Goal: Information Seeking & Learning: Learn about a topic

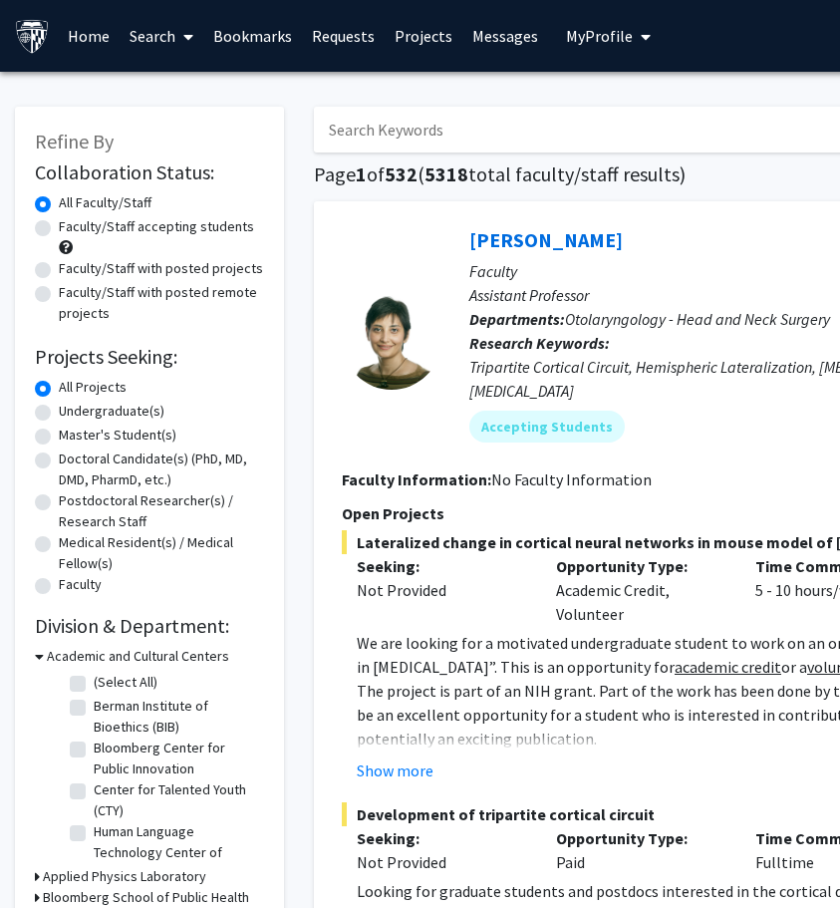
click at [434, 130] on input "Search Keywords" at bounding box center [705, 130] width 782 height 46
type input "psychology"
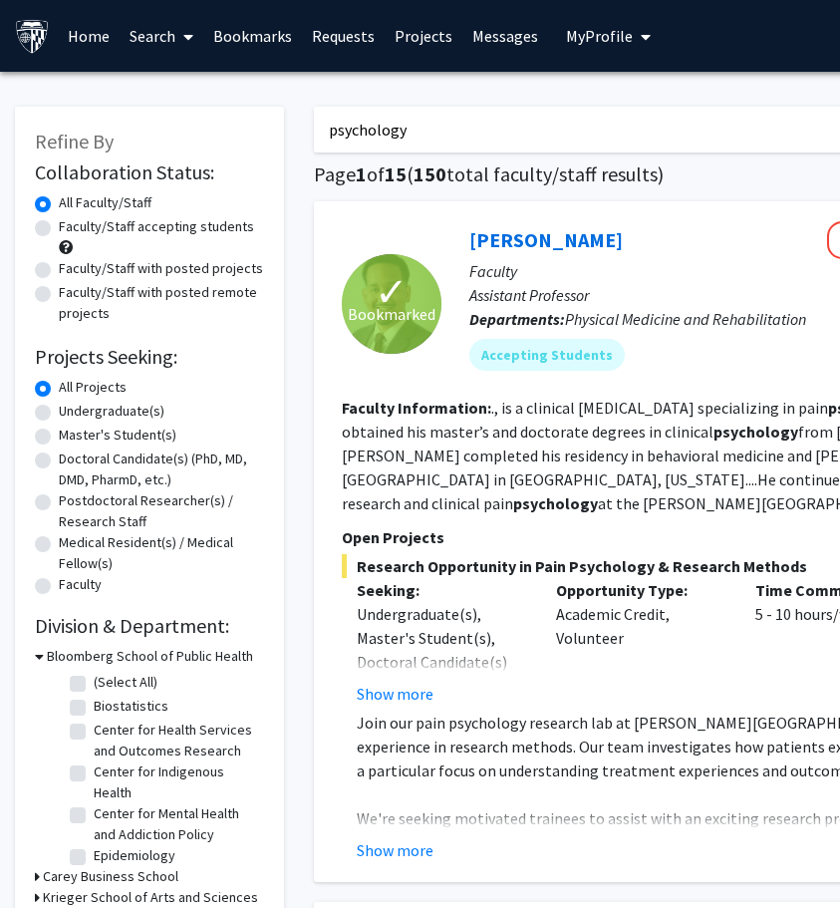
click at [59, 418] on label "Undergraduate(s)" at bounding box center [112, 411] width 106 height 21
click at [59, 414] on input "Undergraduate(s)" at bounding box center [65, 407] width 13 height 13
radio input "true"
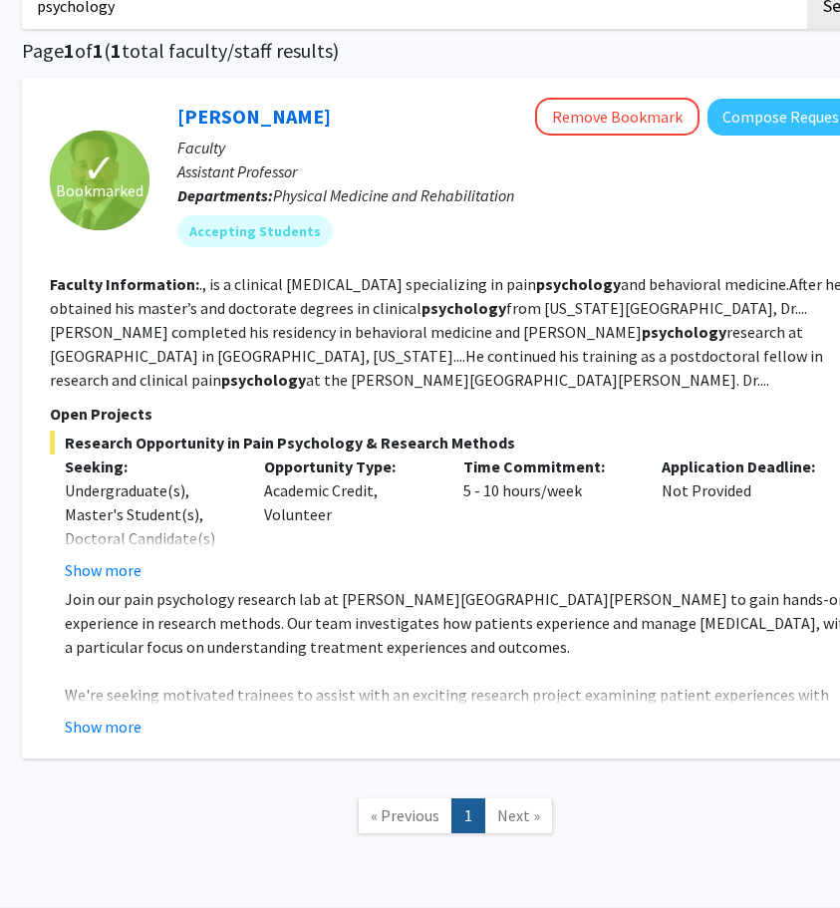
scroll to position [143, 292]
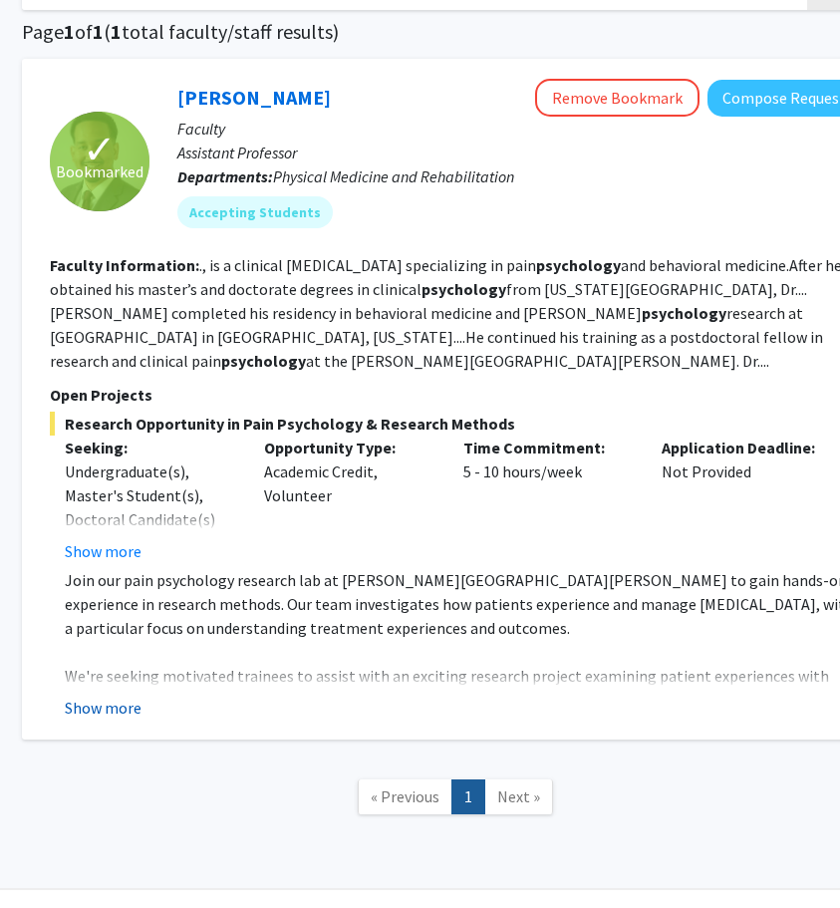
click at [123, 709] on button "Show more" at bounding box center [103, 708] width 77 height 24
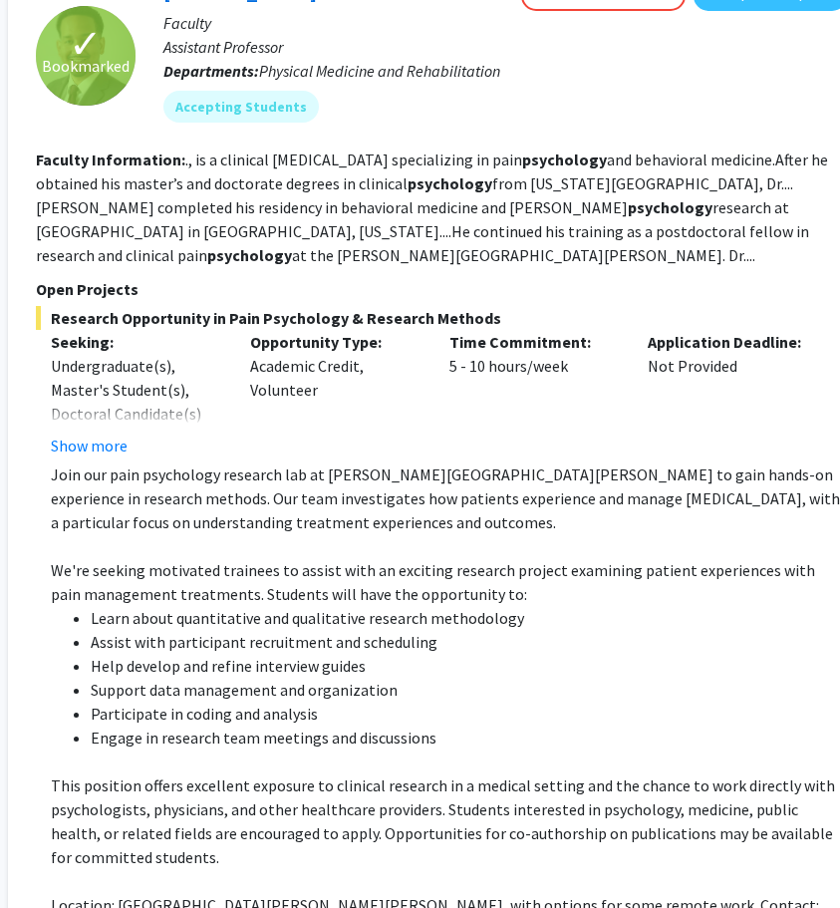
scroll to position [263, 306]
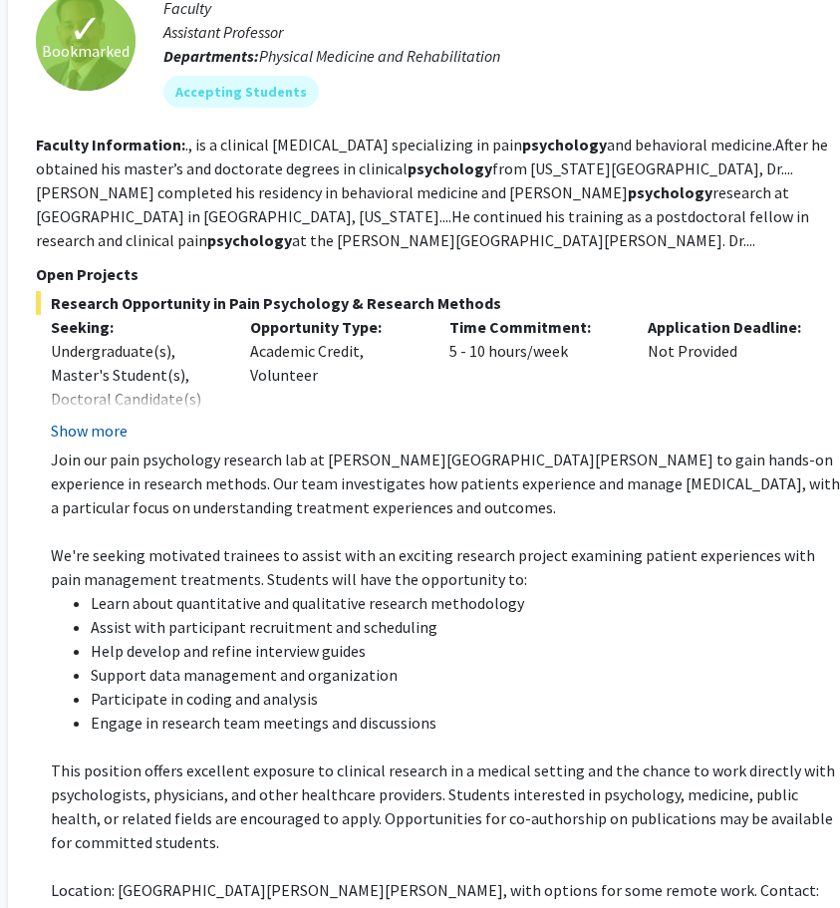
click at [69, 429] on button "Show more" at bounding box center [89, 431] width 77 height 24
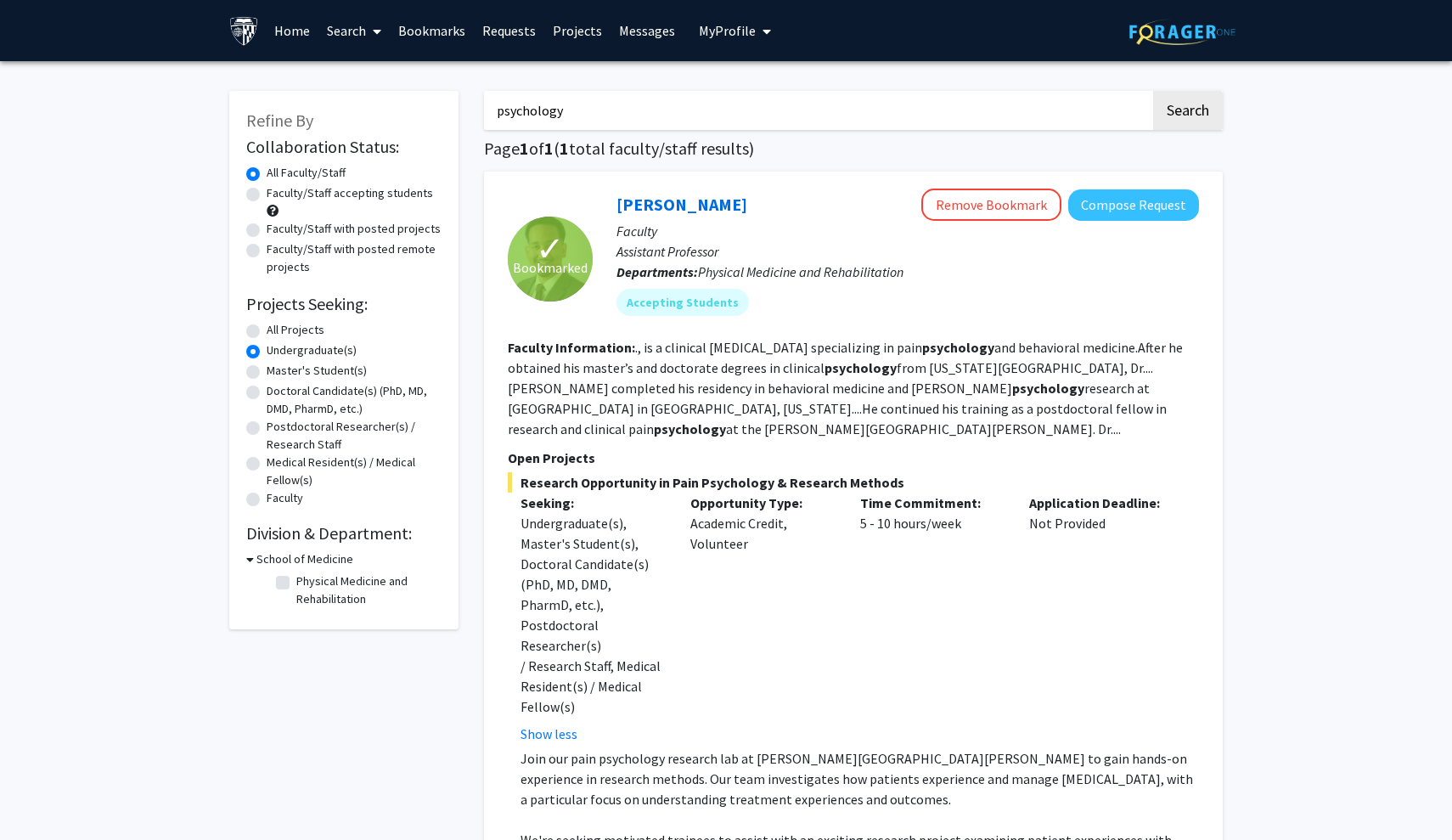
scroll to position [0, 0]
click at [432, 38] on link "Bookmarks" at bounding box center [431, 31] width 84 height 60
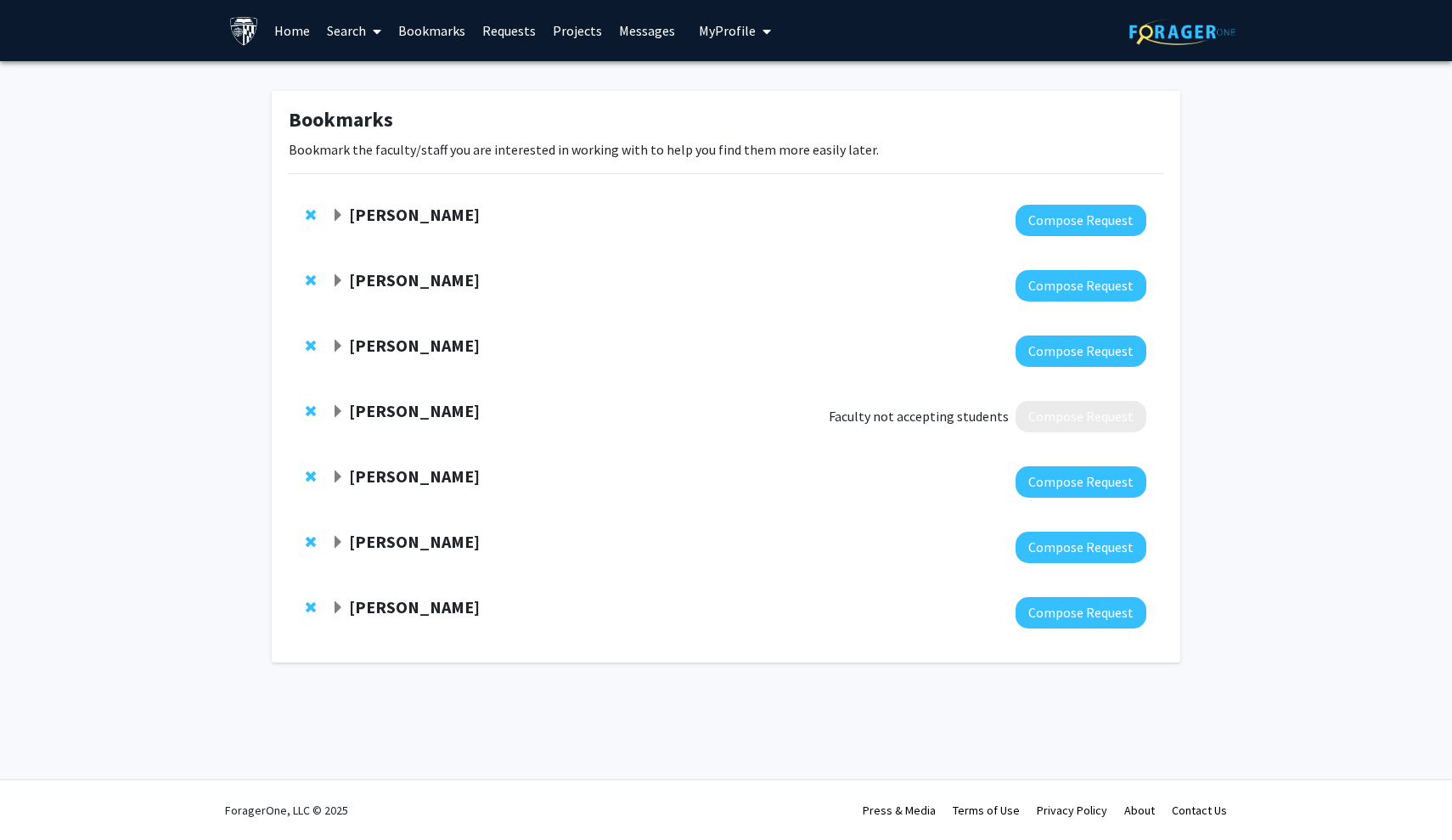
click at [412, 406] on strong "Colleen Stuart" at bounding box center [414, 410] width 130 height 21
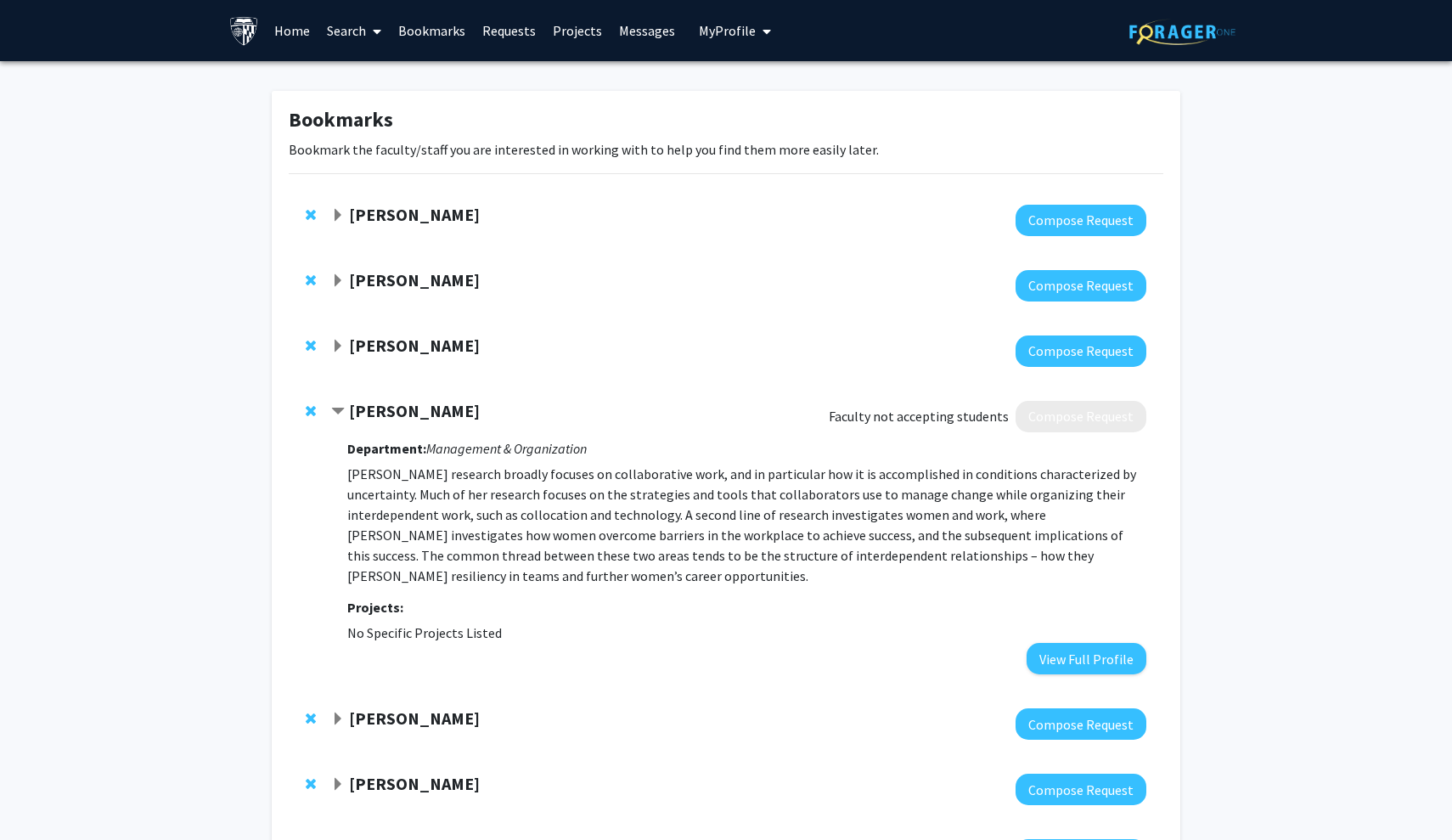
click at [412, 406] on strong "Colleen Stuart" at bounding box center [414, 410] width 130 height 21
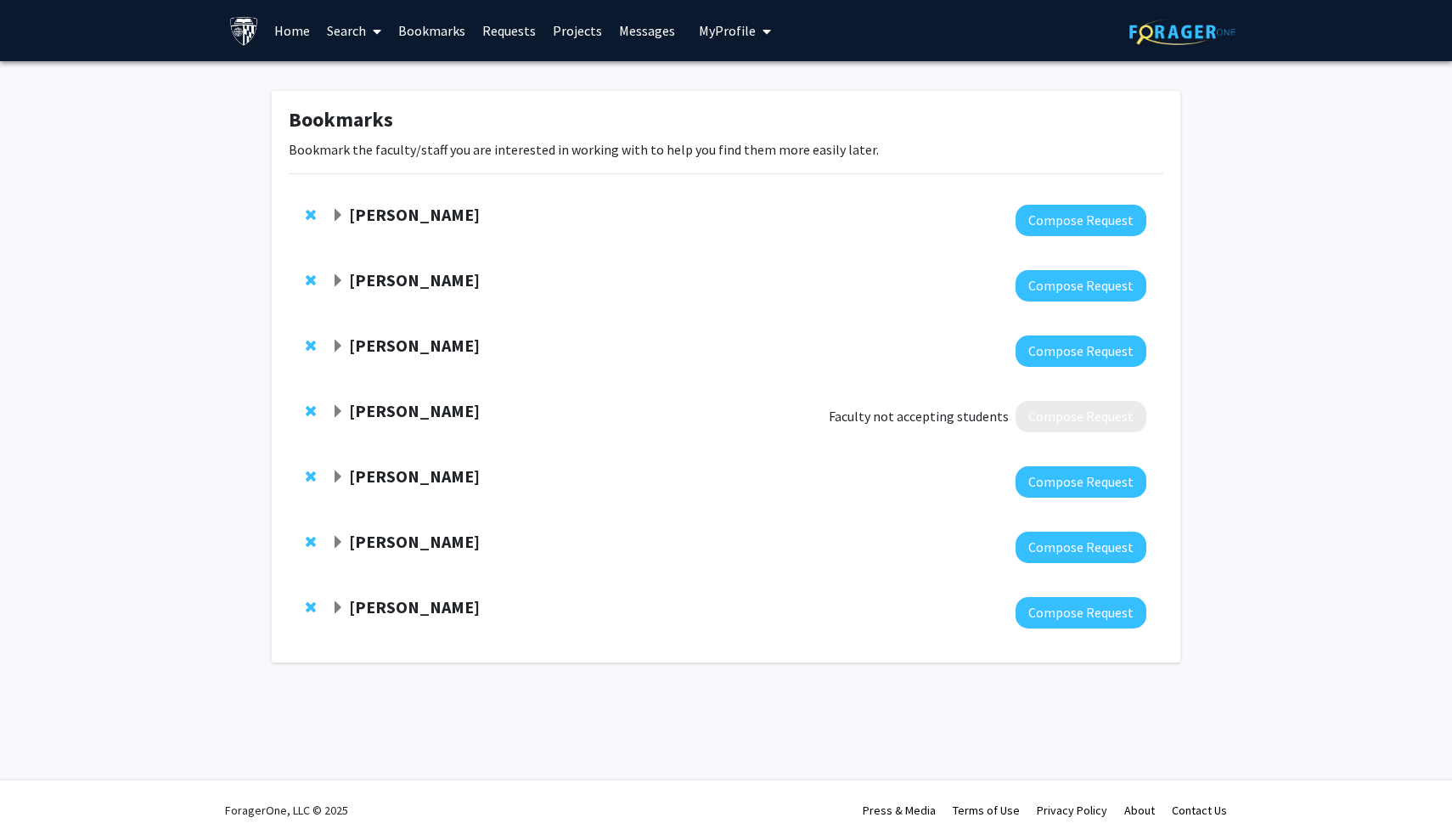
click at [412, 469] on strong "[PERSON_NAME]" at bounding box center [414, 475] width 130 height 21
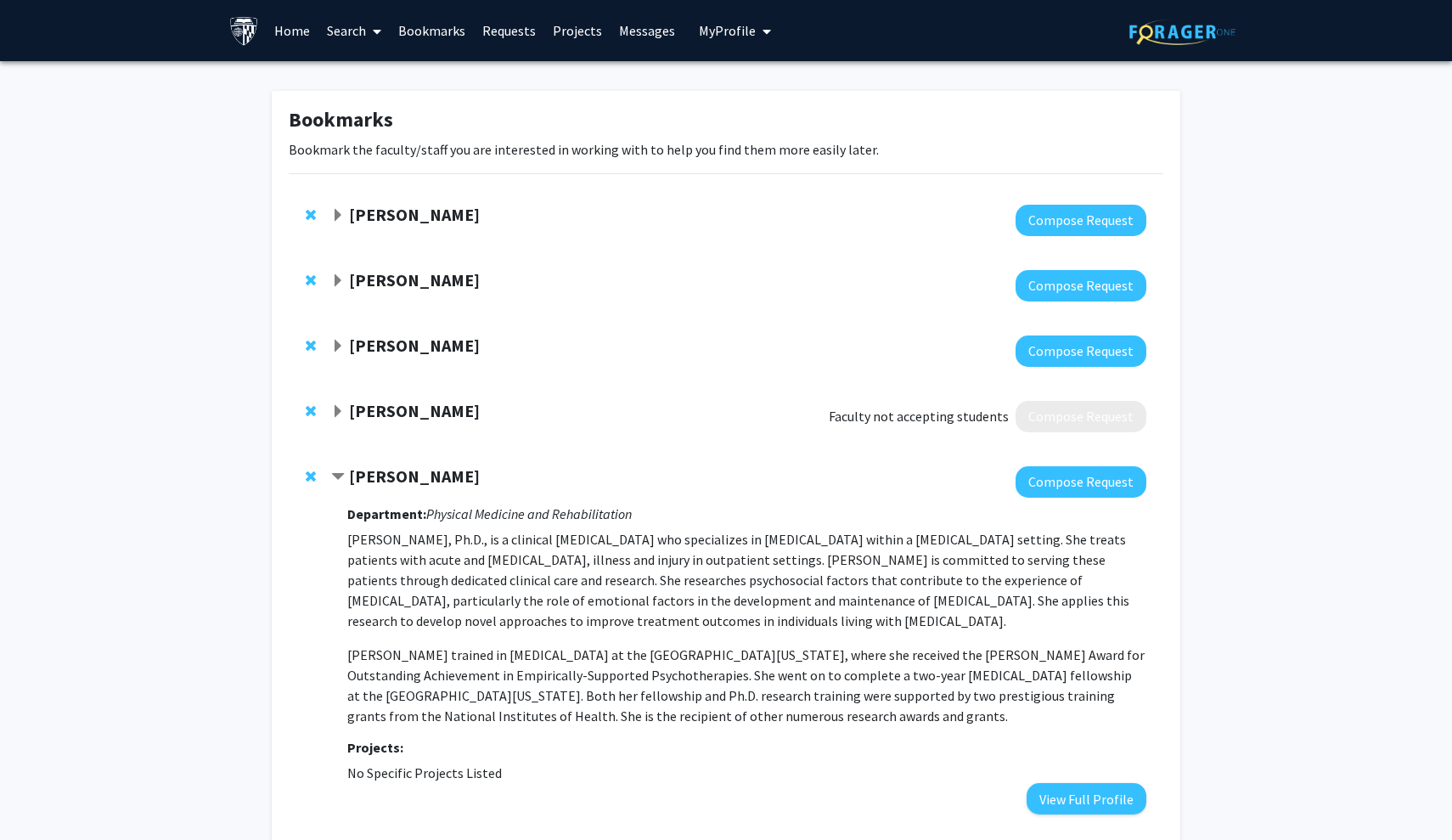
click at [426, 509] on icon "Physical Medicine and Rehabilitation" at bounding box center [528, 514] width 205 height 17
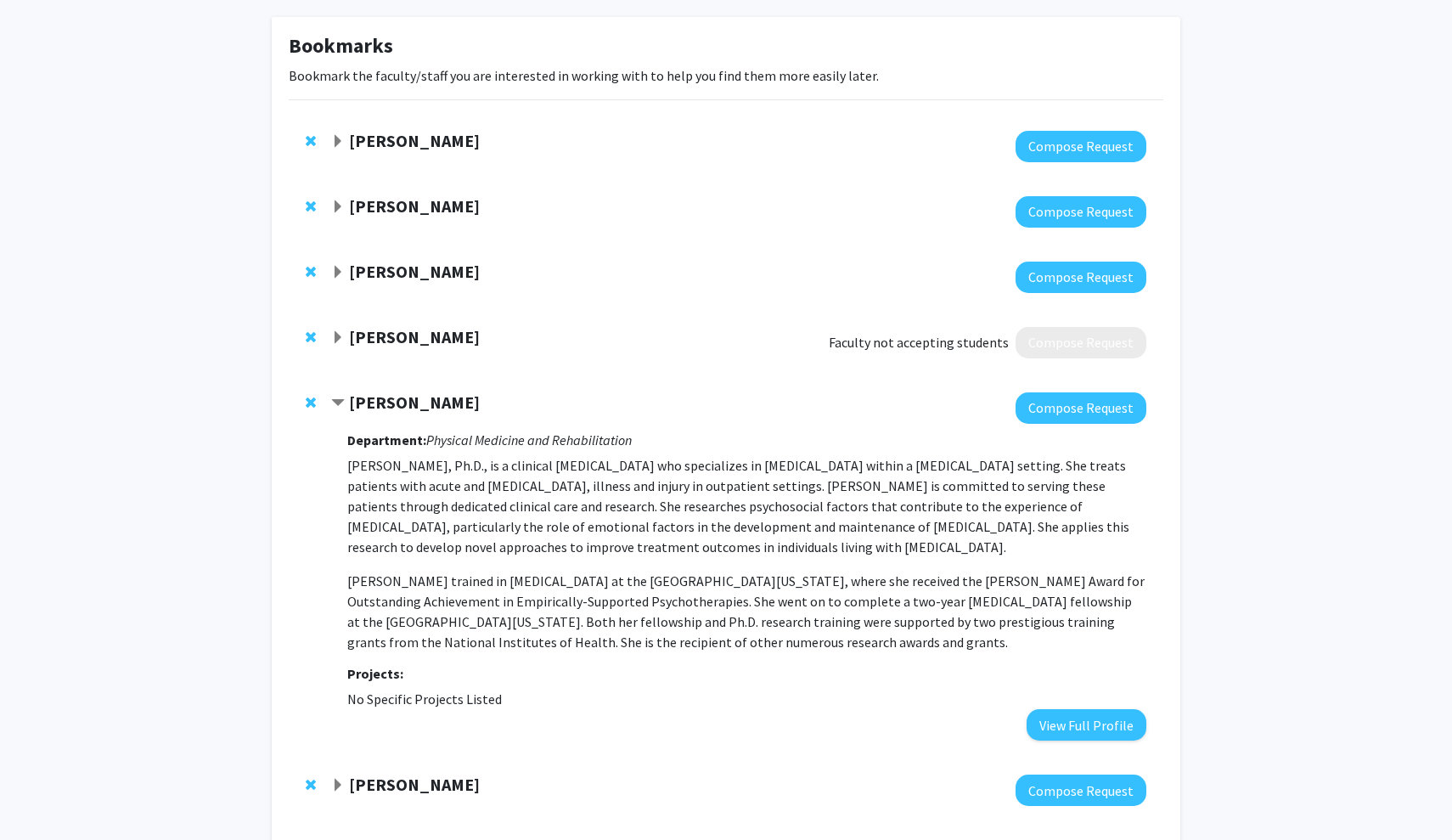
scroll to position [79, 0]
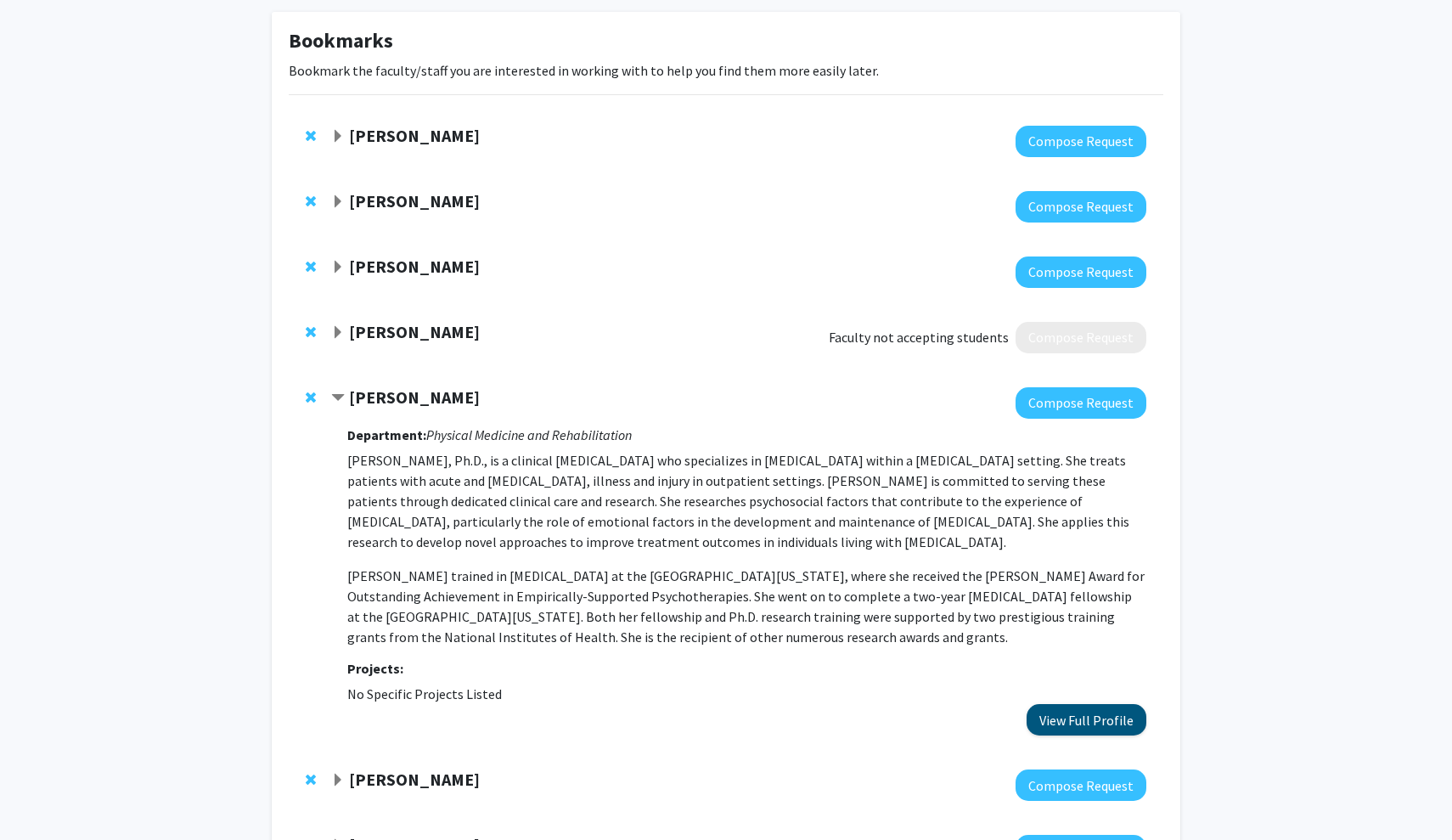
click at [715, 710] on button "View Full Profile" at bounding box center [1086, 719] width 120 height 32
click at [406, 141] on strong "Benjamin Huynh" at bounding box center [414, 135] width 130 height 21
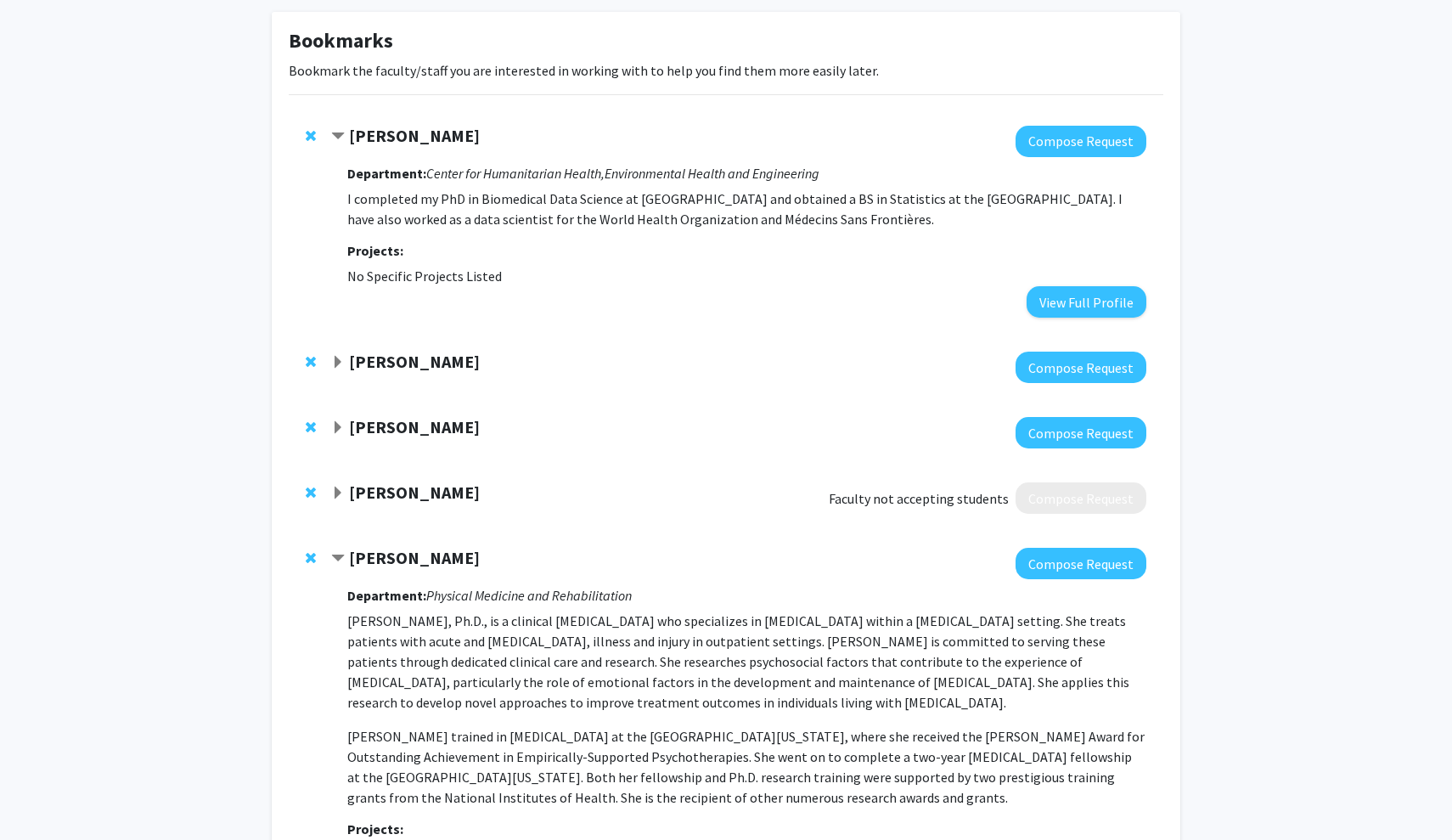
click at [475, 189] on div "Department: Center for Humanitarian Health, Environmental Health and Engineerin…" at bounding box center [747, 237] width 799 height 160
click at [403, 368] on strong "Colin Wilson" at bounding box center [414, 361] width 130 height 21
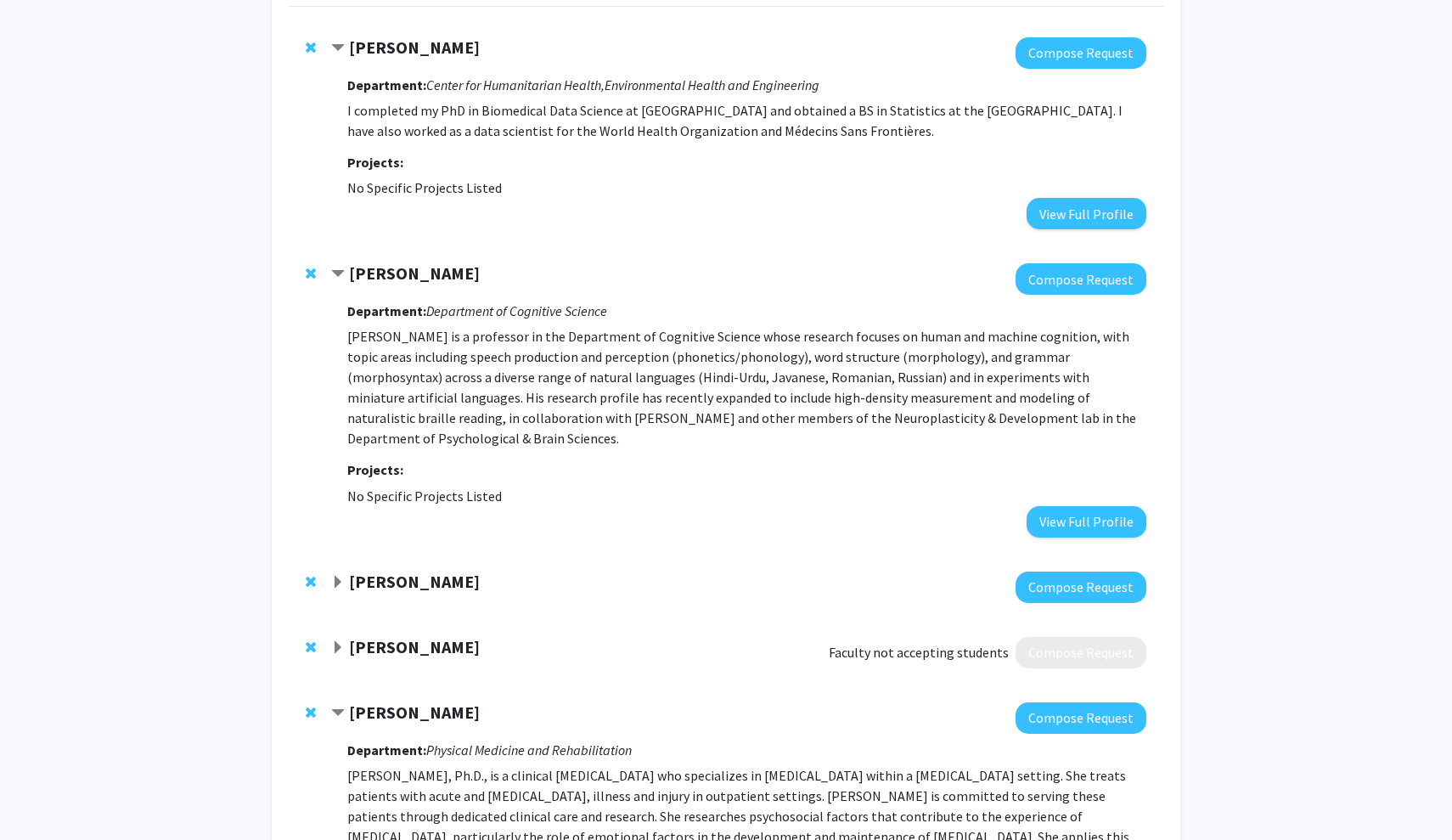
click at [397, 571] on strong "Casey Lurtz" at bounding box center [414, 581] width 130 height 21
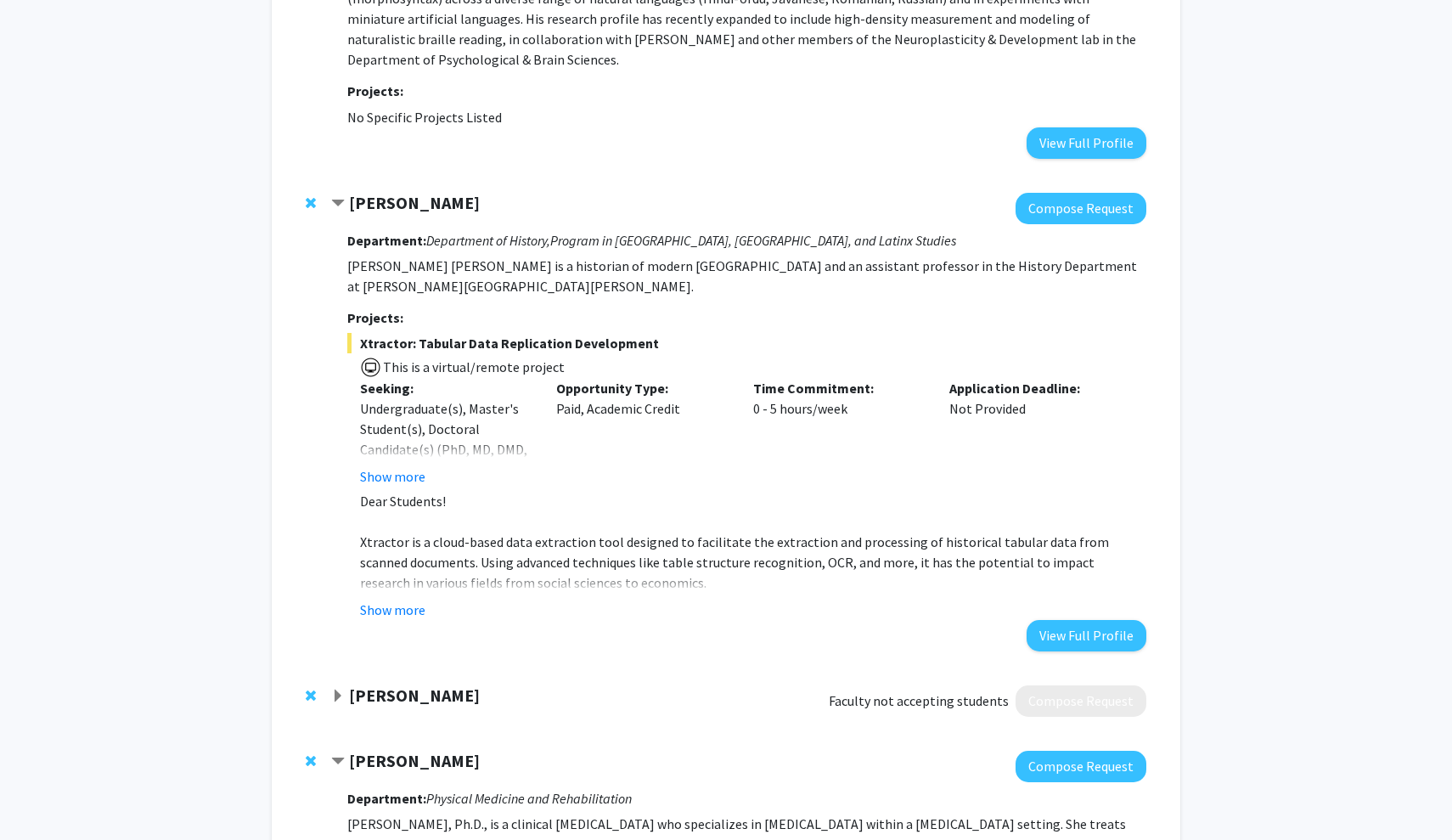
scroll to position [547, 0]
click at [418, 683] on strong "Colleen Stuart" at bounding box center [414, 693] width 130 height 21
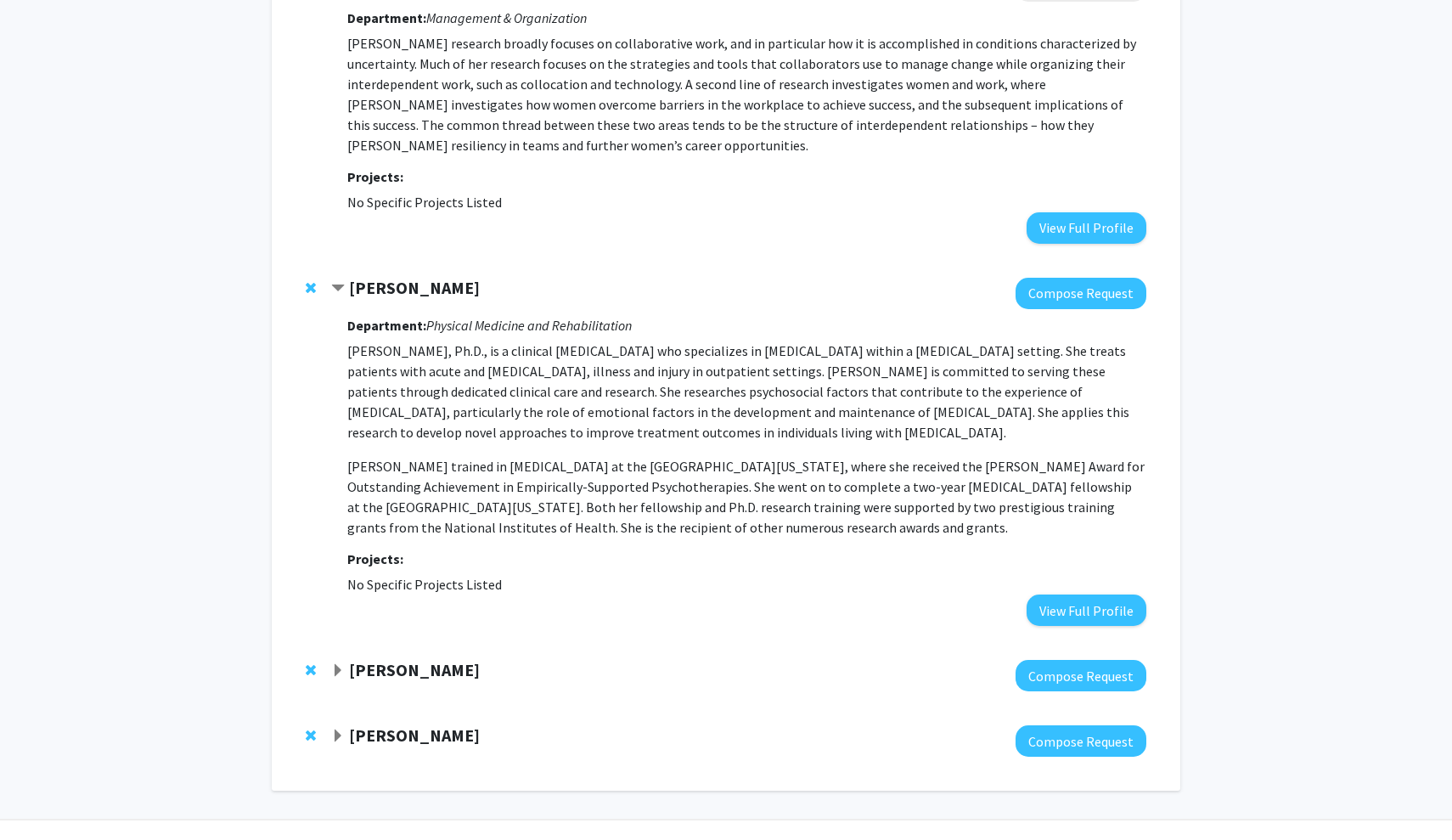
click at [417, 659] on strong "Fenan Rassu" at bounding box center [414, 669] width 130 height 21
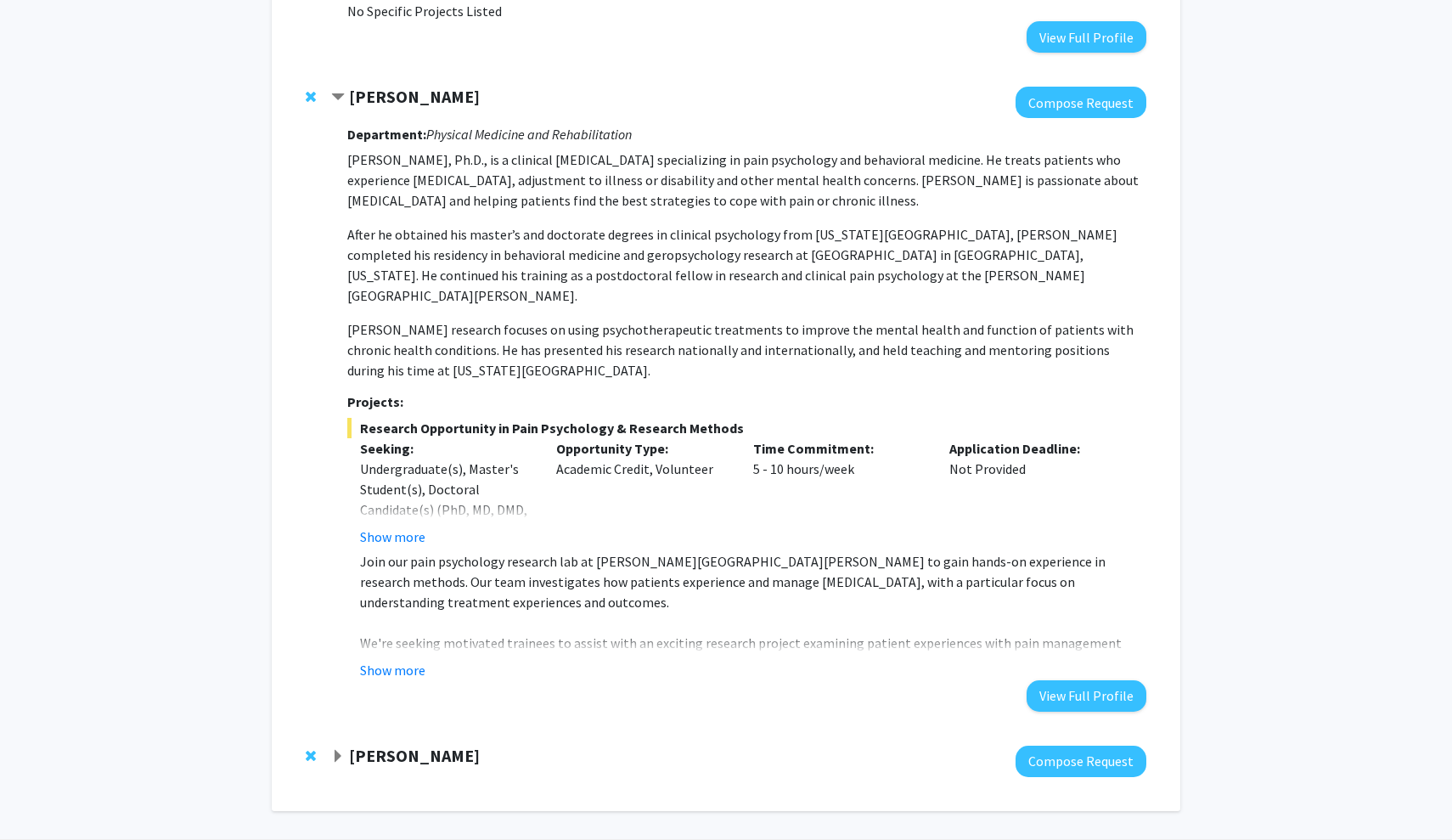
scroll to position [1832, 0]
click at [421, 729] on div "Nicholas Maragakis Compose Request" at bounding box center [726, 762] width 874 height 66
click at [426, 745] on strong "Nicholas Maragakis" at bounding box center [414, 756] width 130 height 21
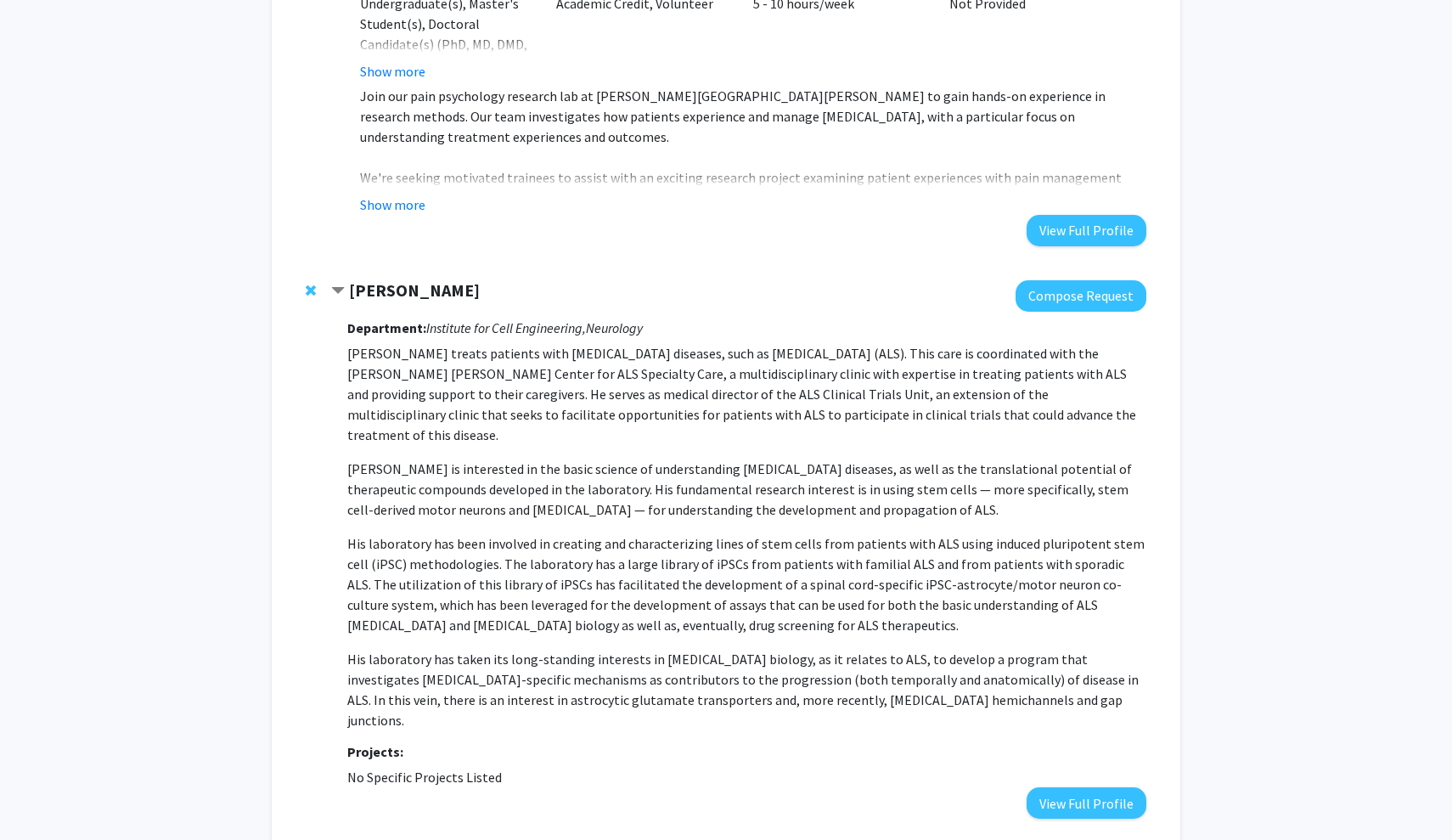
scroll to position [1913, 0]
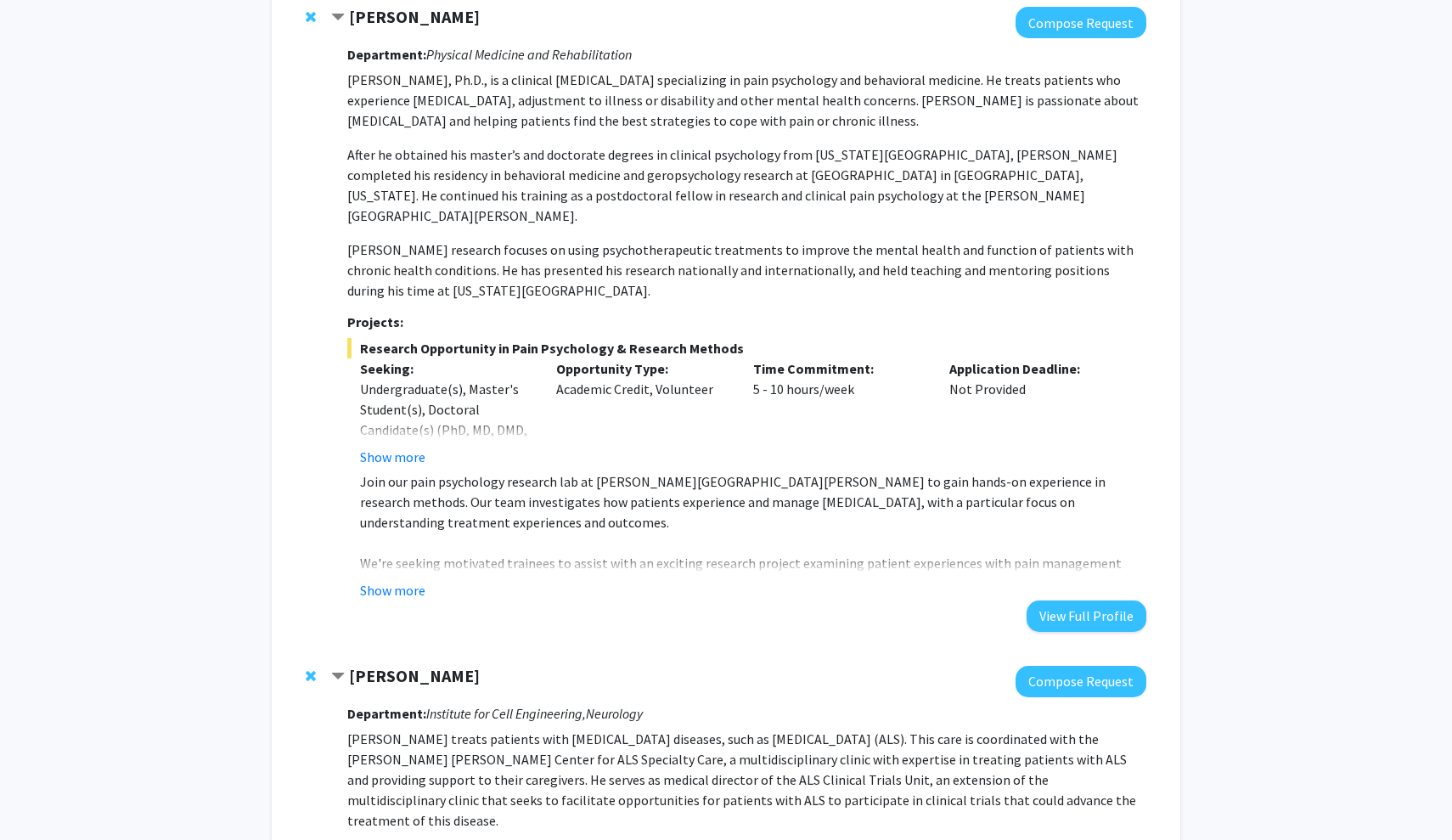
click at [428, 665] on strong "Nicholas Maragakis" at bounding box center [414, 675] width 130 height 21
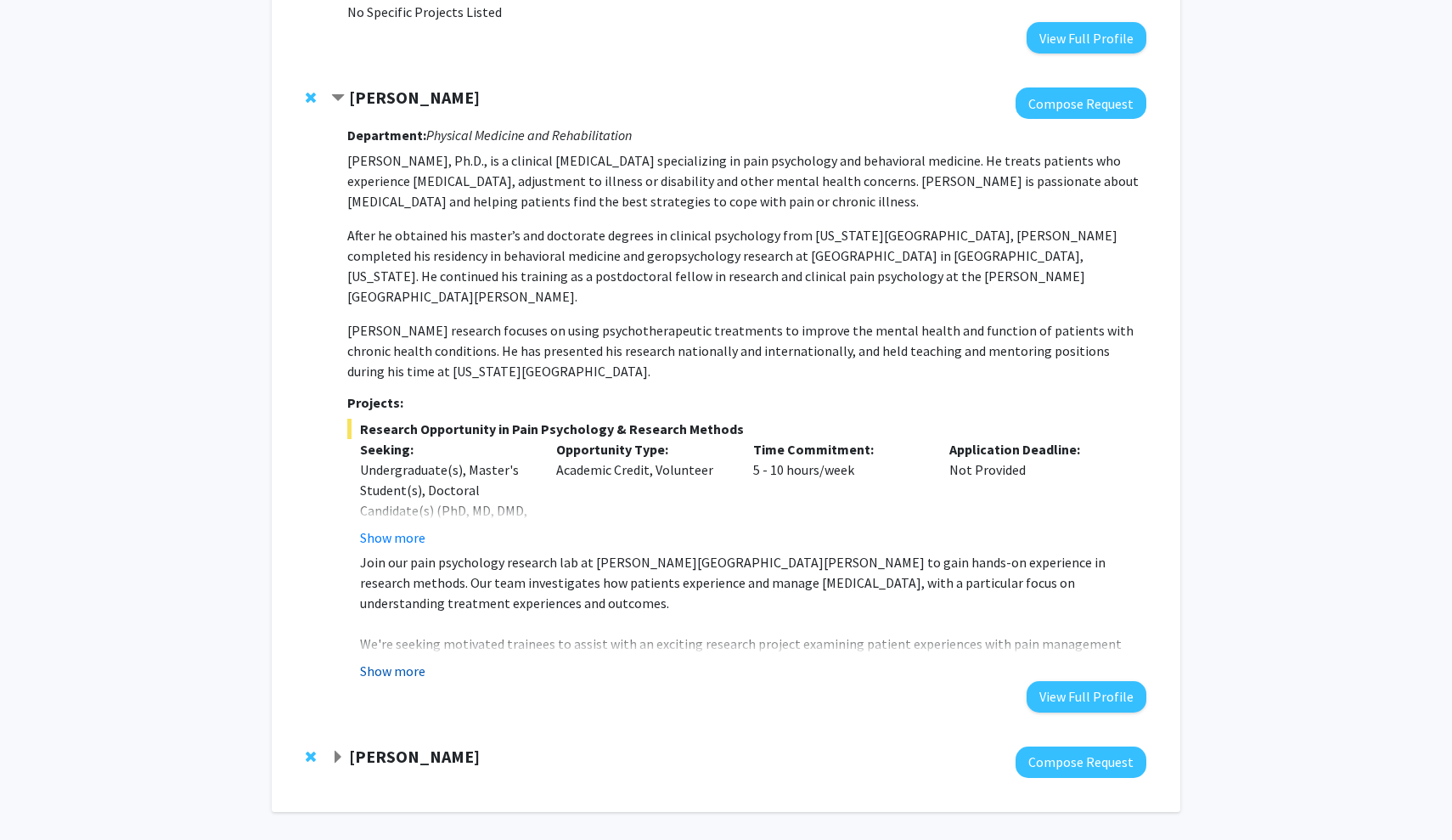
click at [415, 660] on button "Show more" at bounding box center [393, 670] width 66 height 20
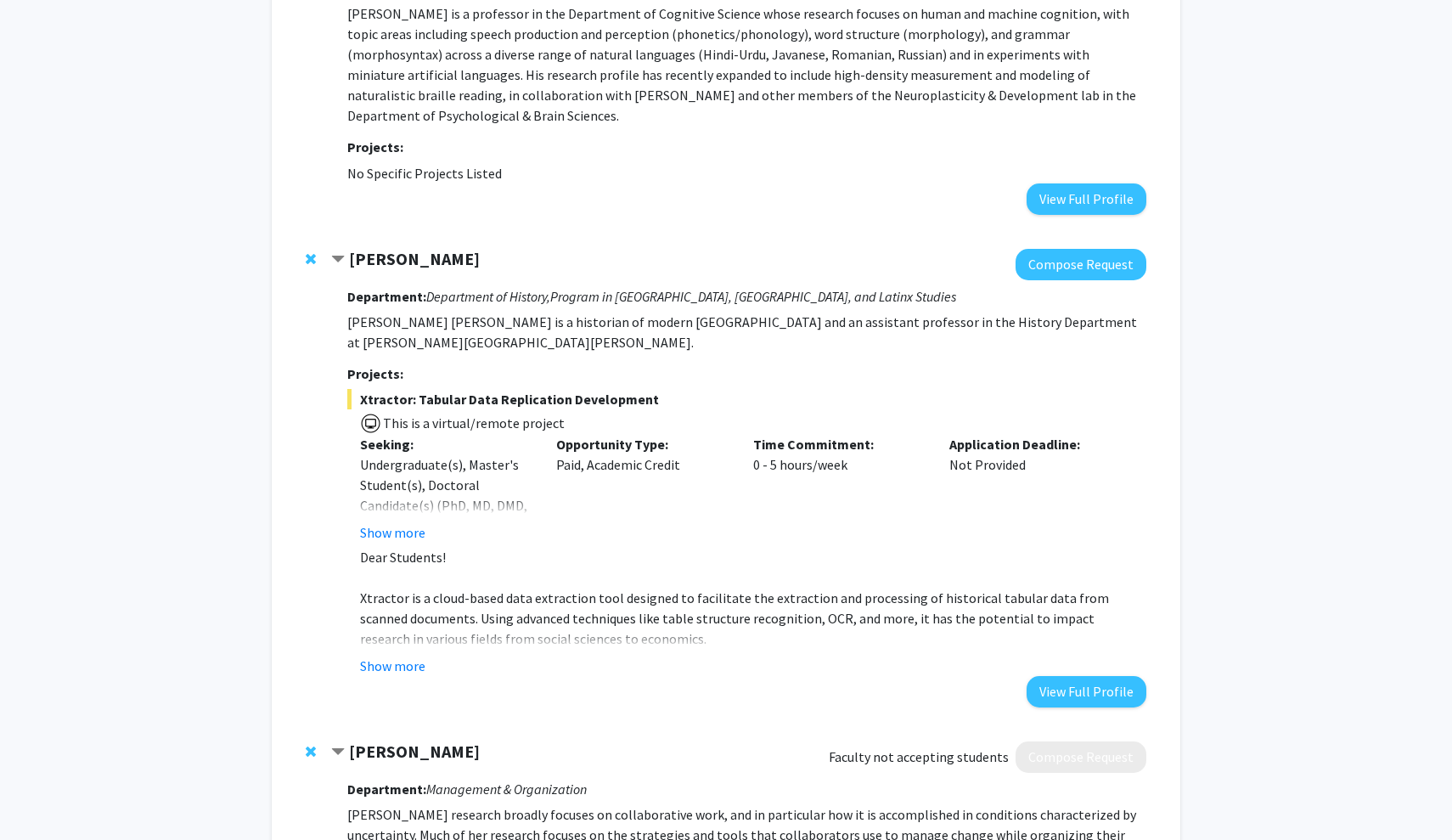
scroll to position [493, 0]
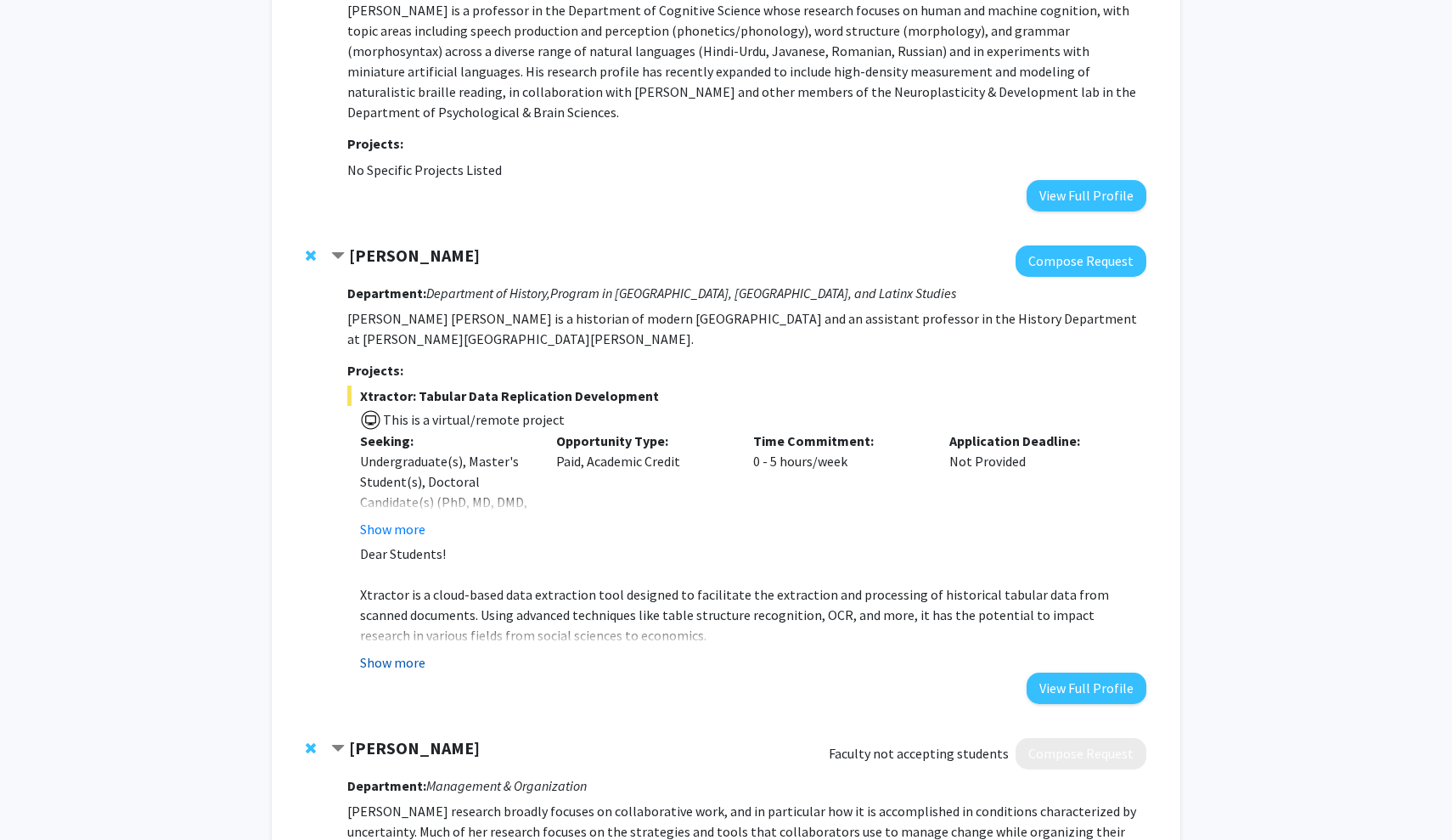
click at [377, 652] on button "Show more" at bounding box center [393, 662] width 66 height 20
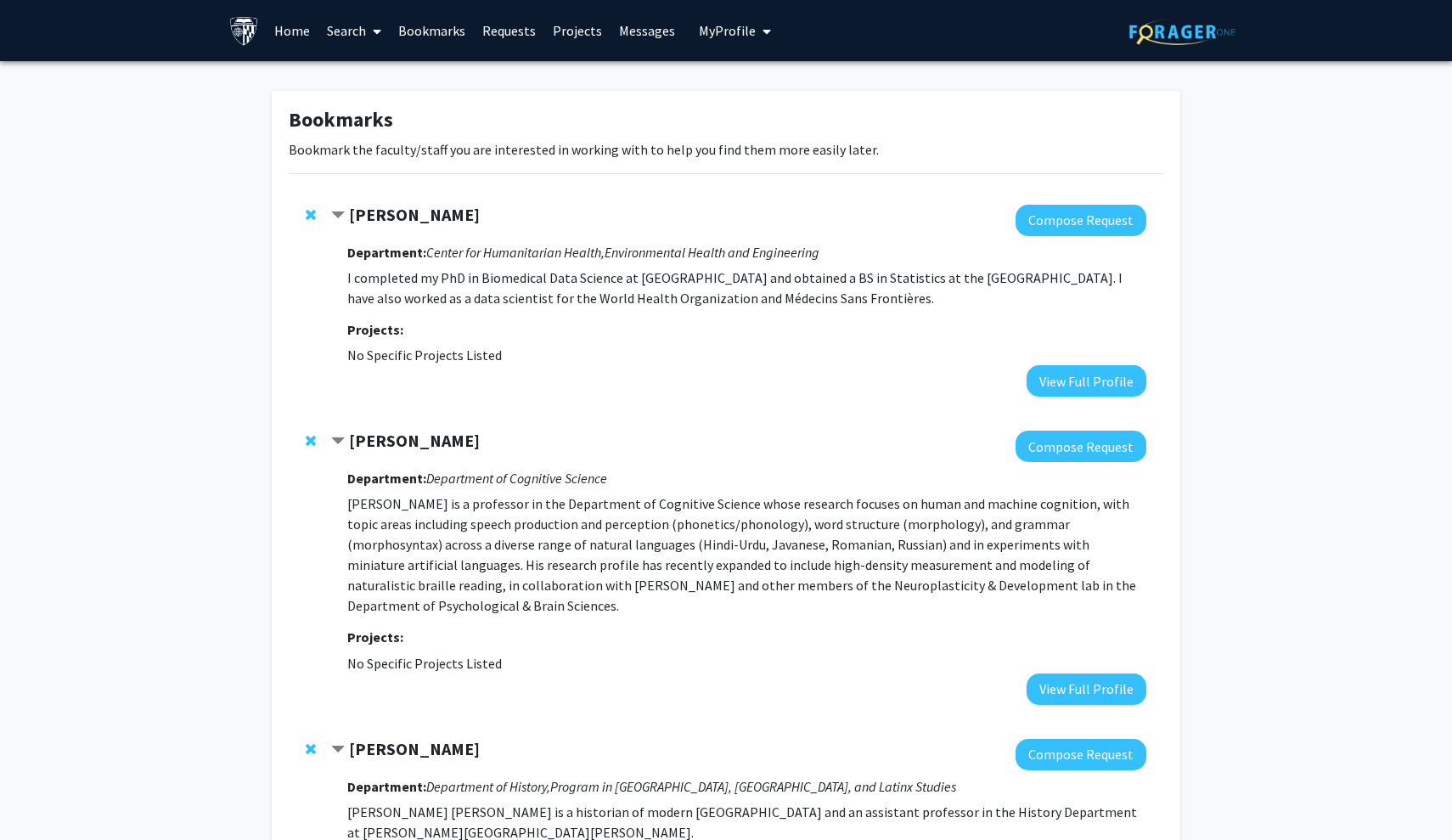
scroll to position [0, 0]
click at [336, 34] on link "Search" at bounding box center [354, 31] width 72 height 60
click at [370, 82] on span "Faculty/Staff" at bounding box center [381, 78] width 124 height 34
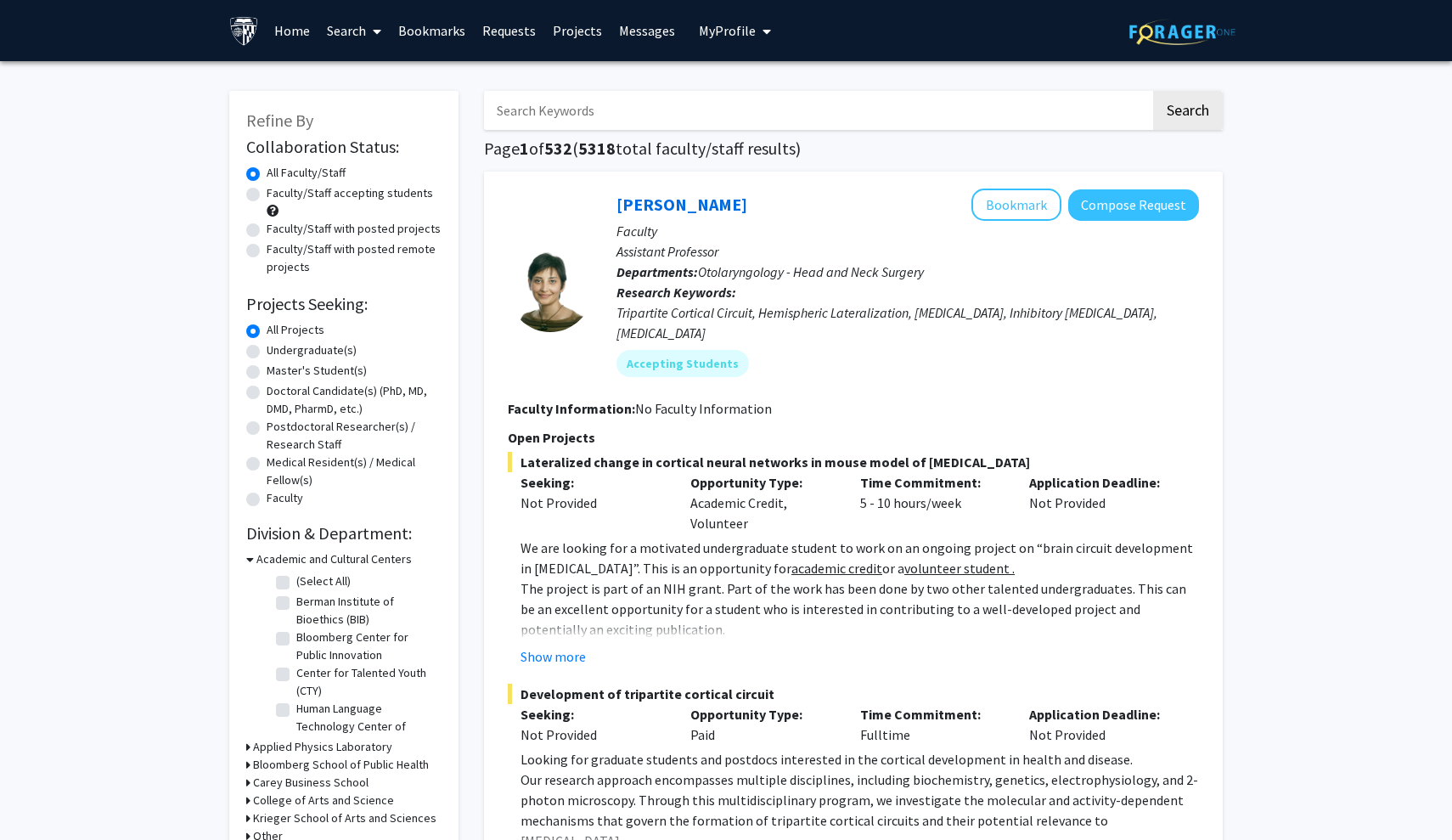
click at [544, 115] on input "Search Keywords" at bounding box center [817, 111] width 666 height 39
type input "writing"
click at [715, 113] on button "Search" at bounding box center [1188, 111] width 70 height 39
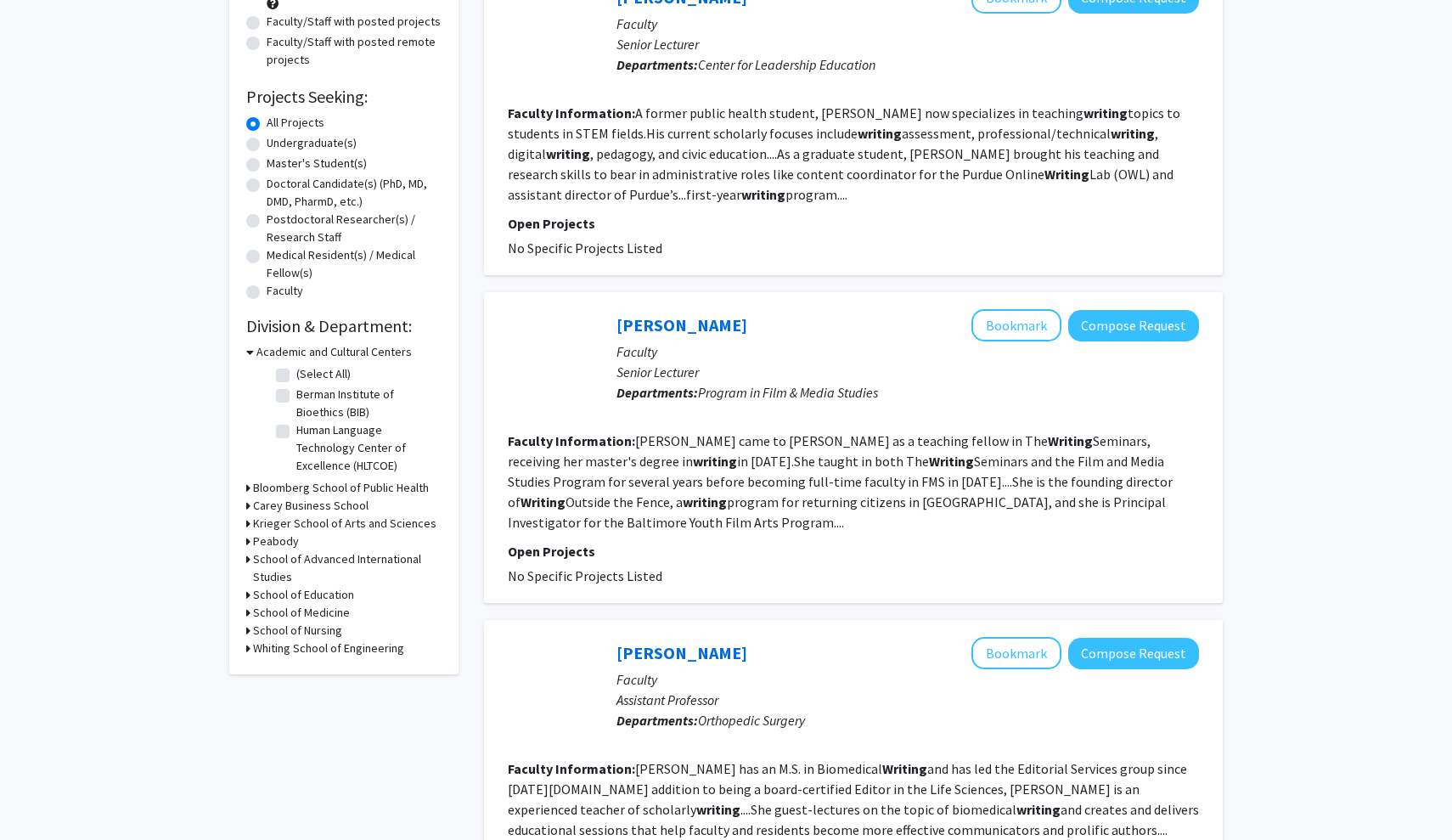
scroll to position [207, 0]
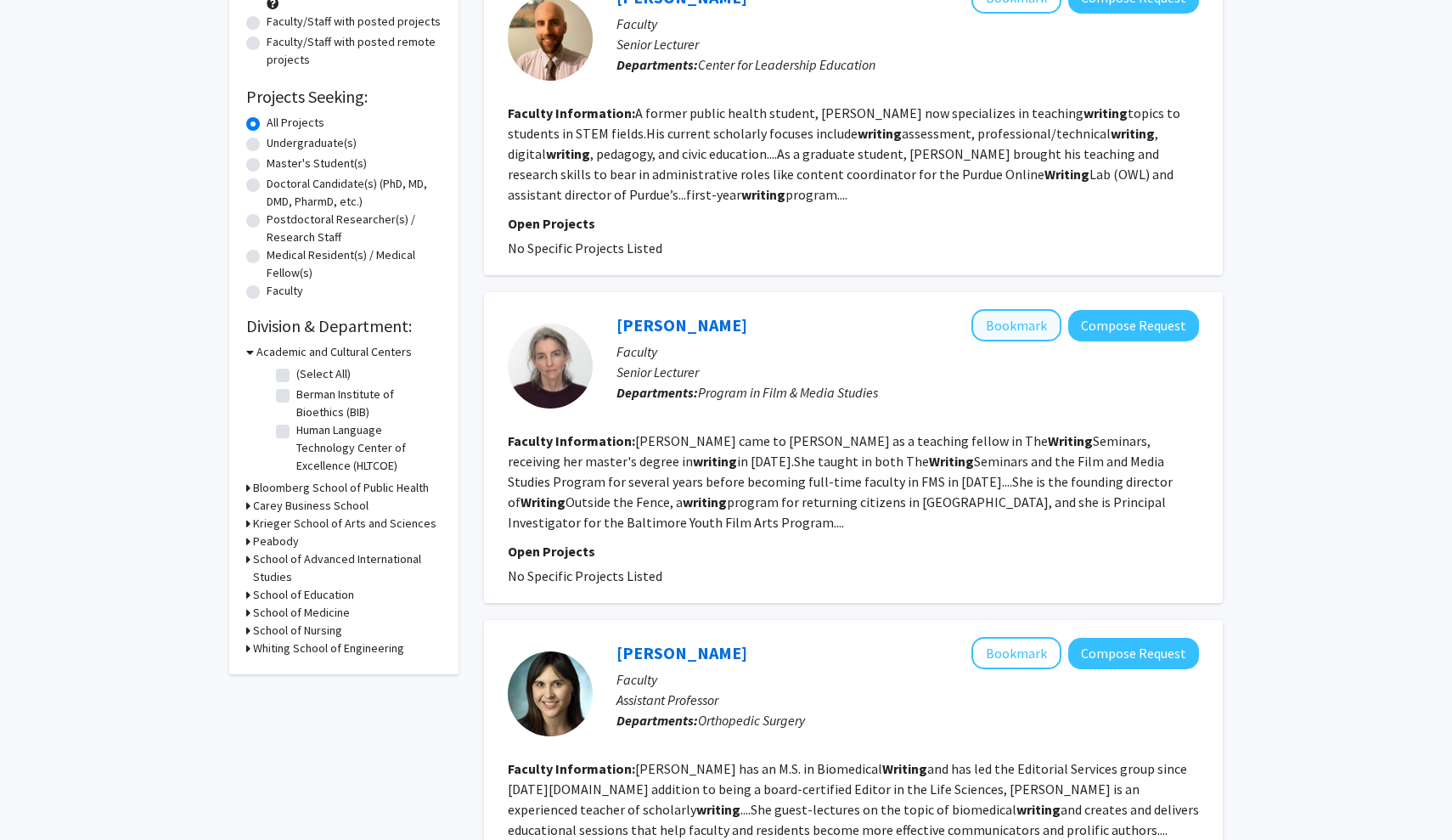
click at [715, 340] on button "Bookmark" at bounding box center [1017, 325] width 90 height 32
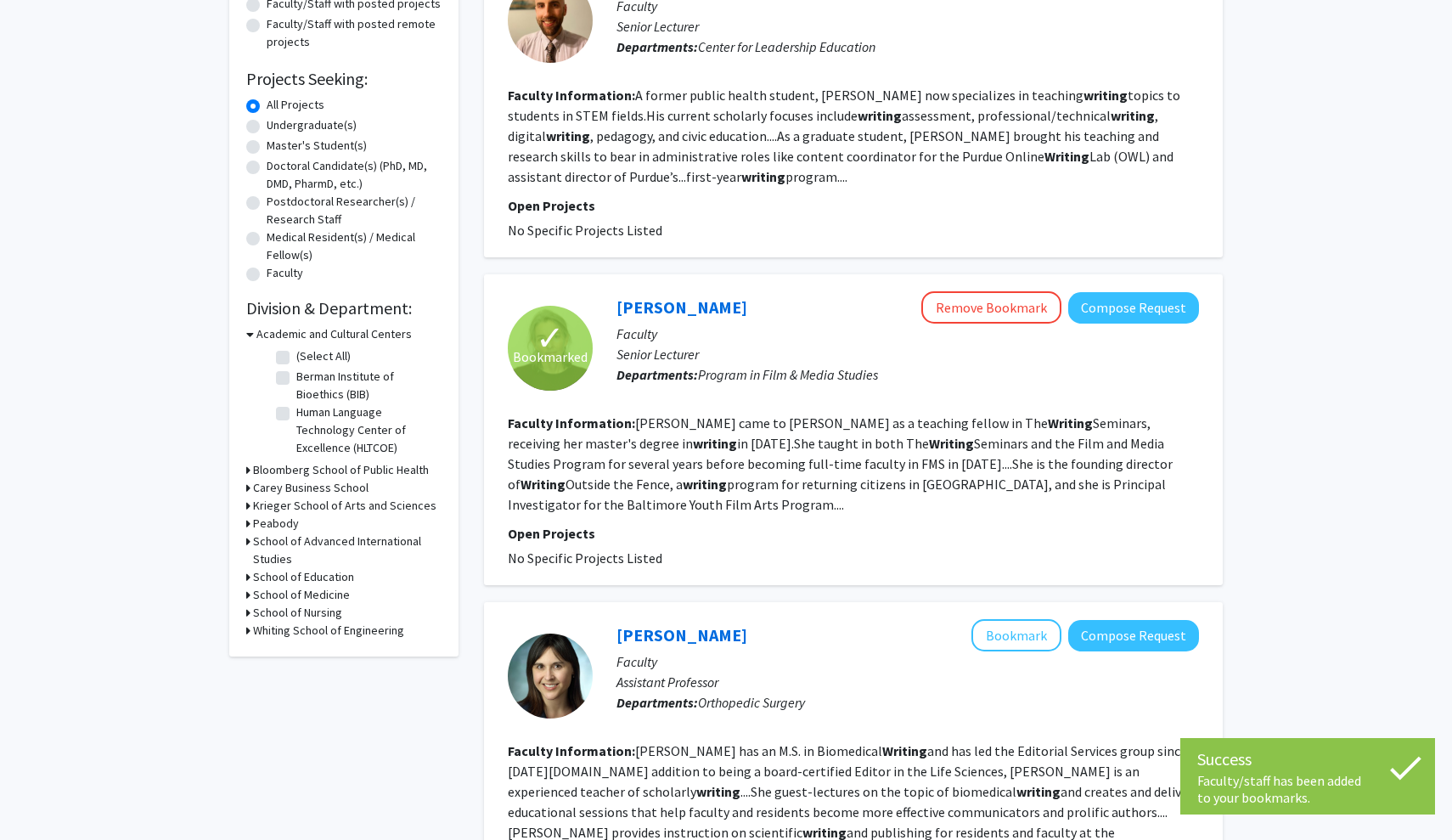
scroll to position [228, 0]
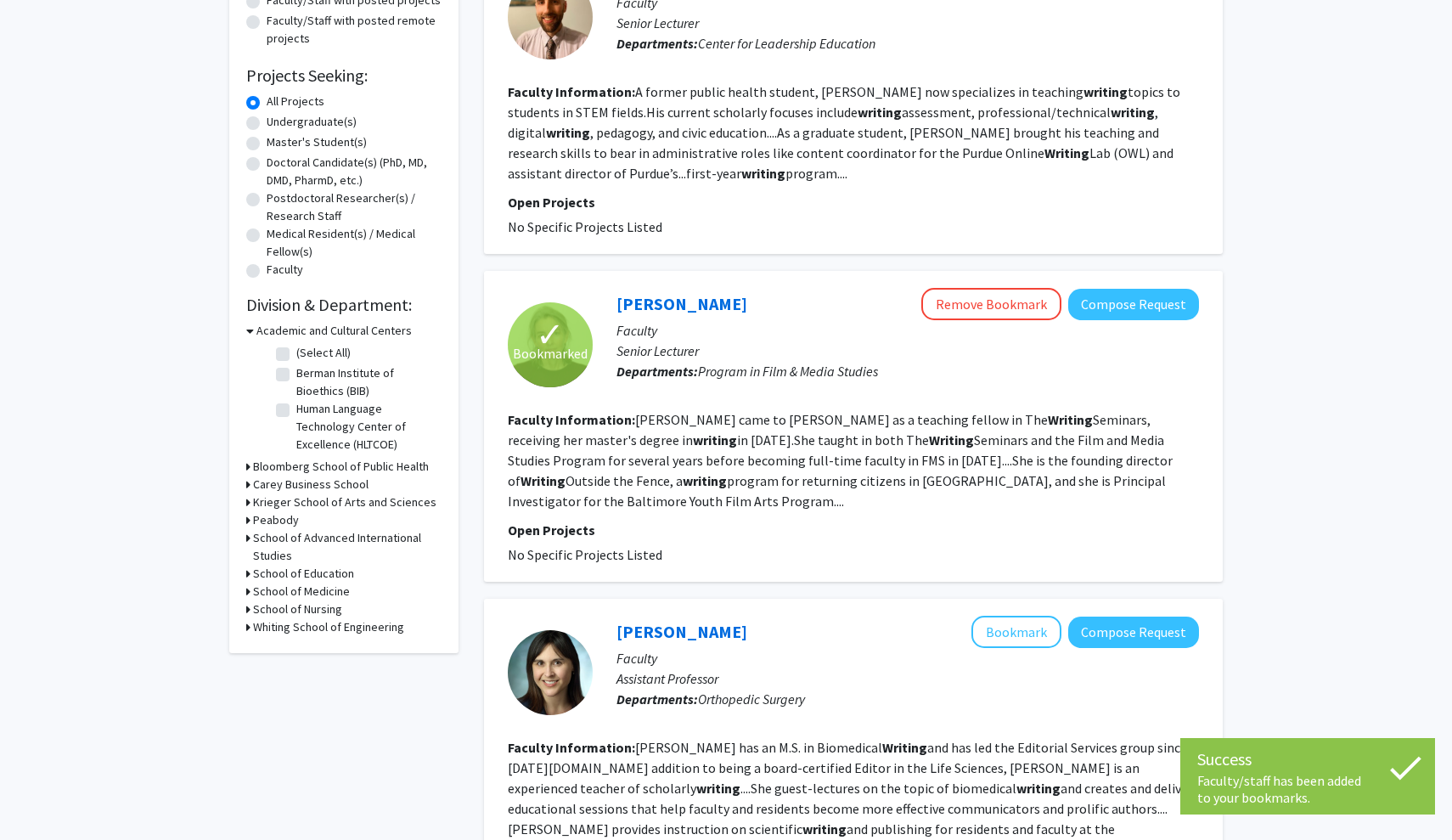
click at [569, 534] on p "Open Projects" at bounding box center [853, 530] width 691 height 20
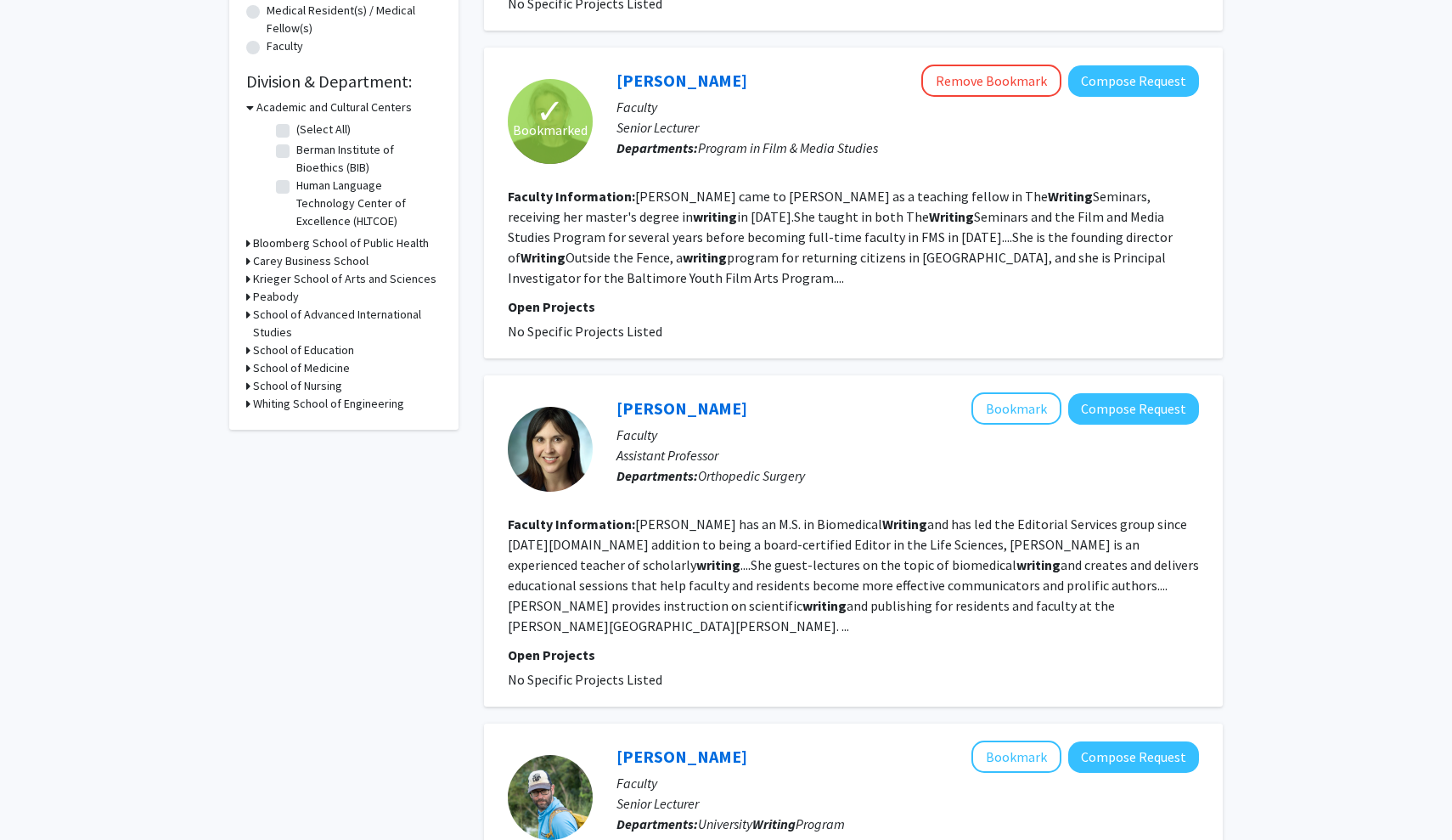
scroll to position [452, 0]
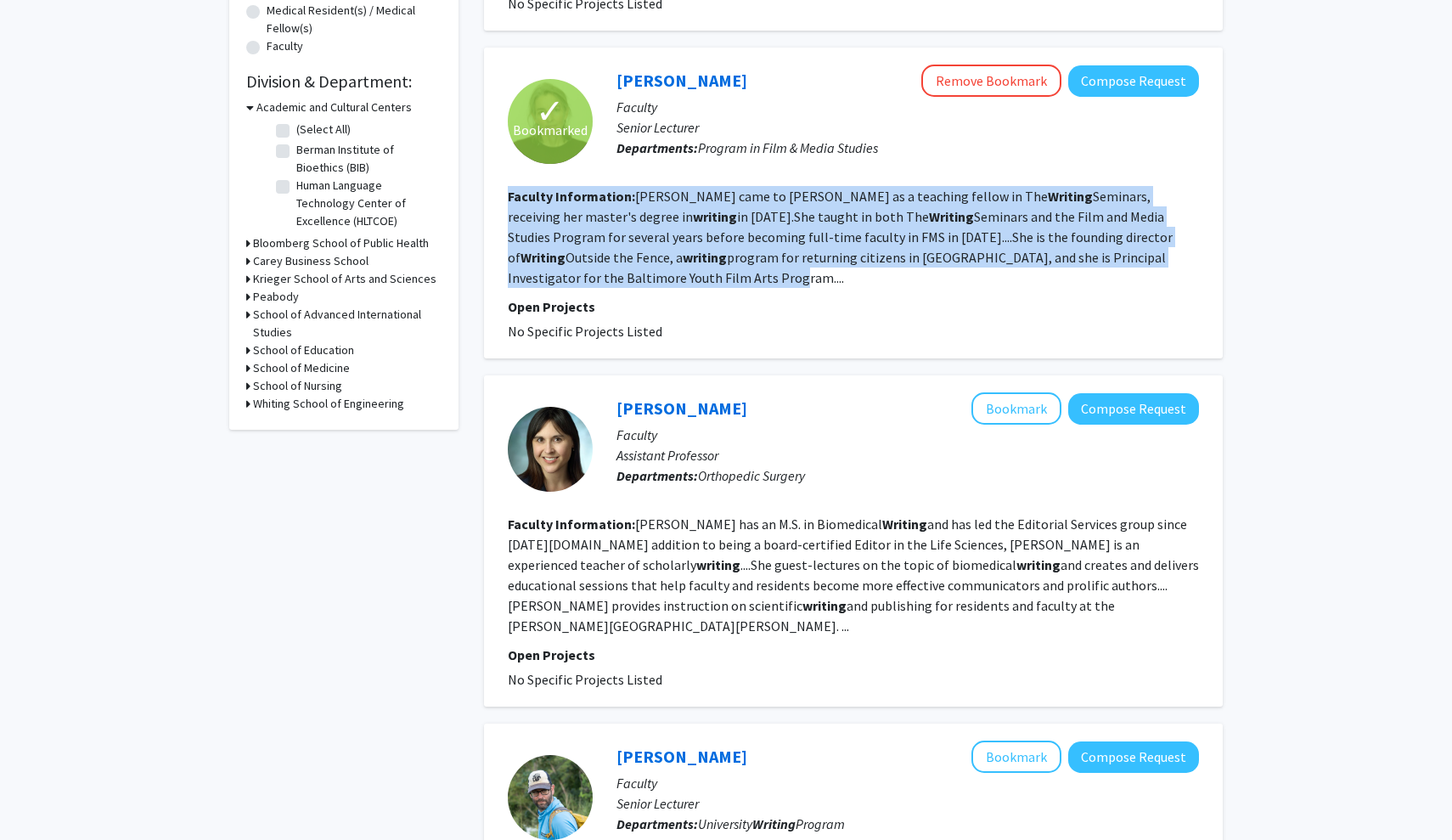
drag, startPoint x: 632, startPoint y: 185, endPoint x: 709, endPoint y: 296, distance: 135.1
click at [709, 296] on fg-search-faculty "✓ Bookmarked Lucy Bucknell Remove Bookmark Compose Request Faculty Senior Lectu…" at bounding box center [853, 203] width 691 height 277
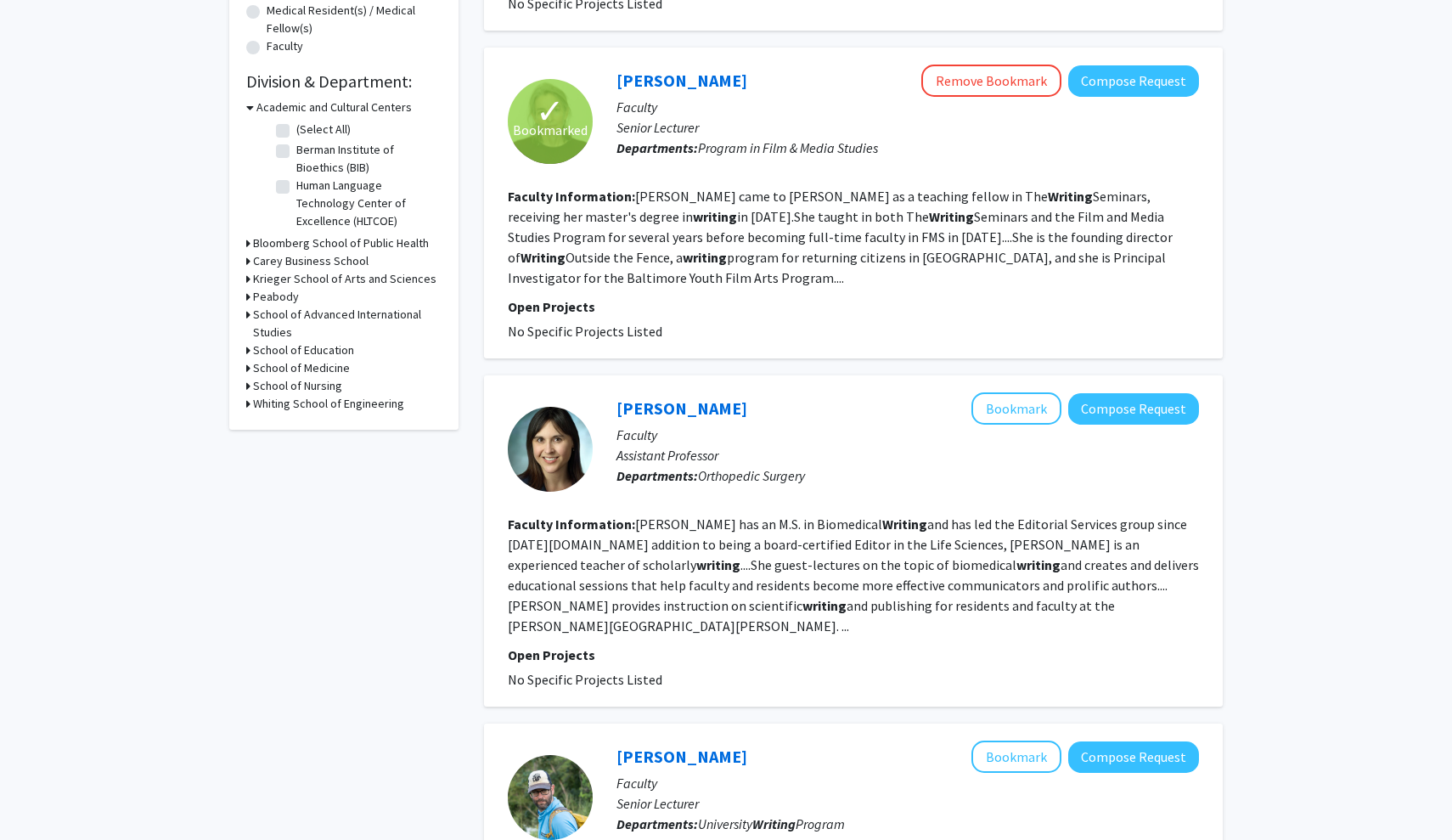
click at [709, 296] on fg-search-faculty "✓ Bookmarked Lucy Bucknell Remove Bookmark Compose Request Faculty Senior Lectu…" at bounding box center [853, 203] width 691 height 277
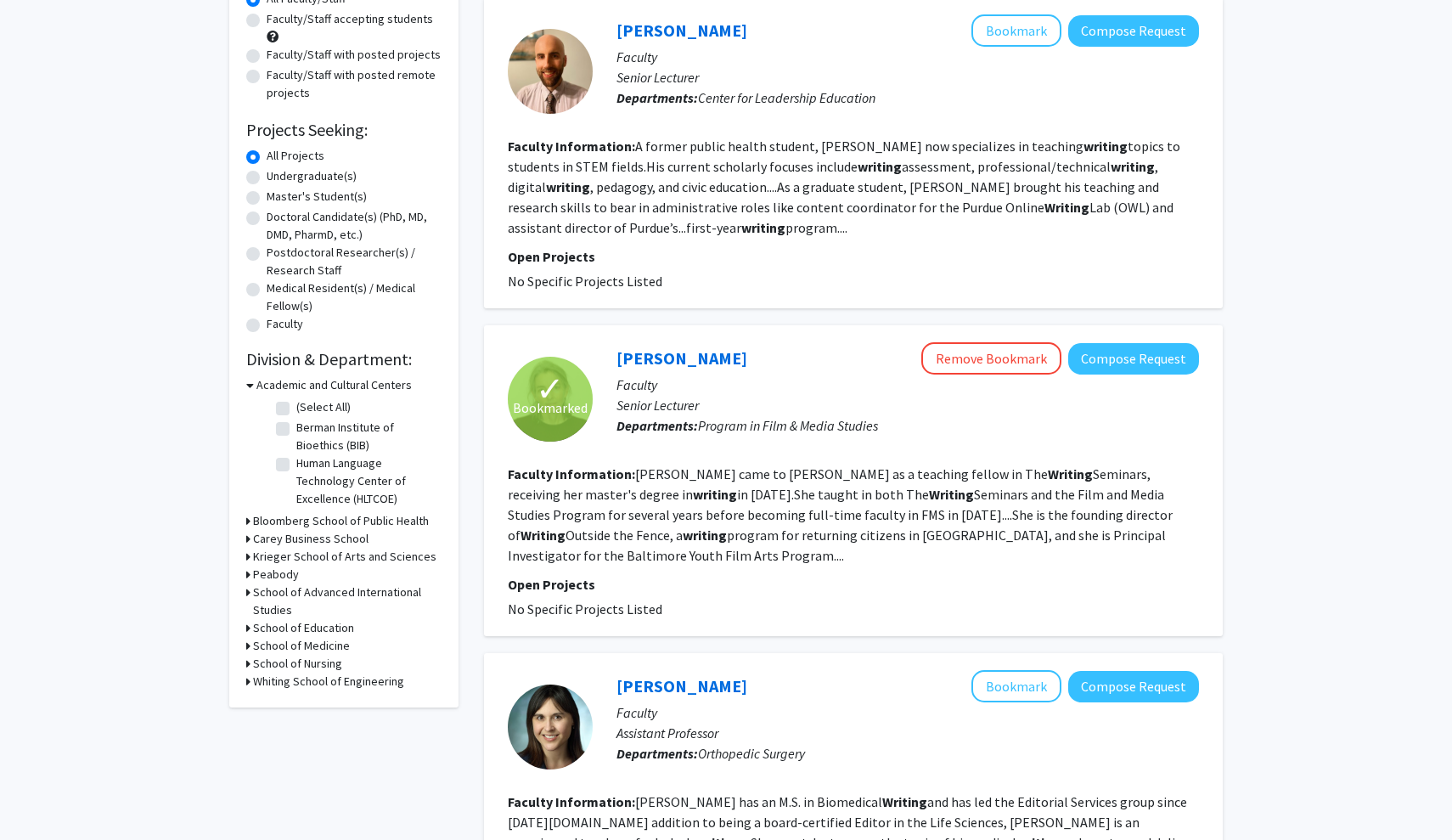
scroll to position [194, 0]
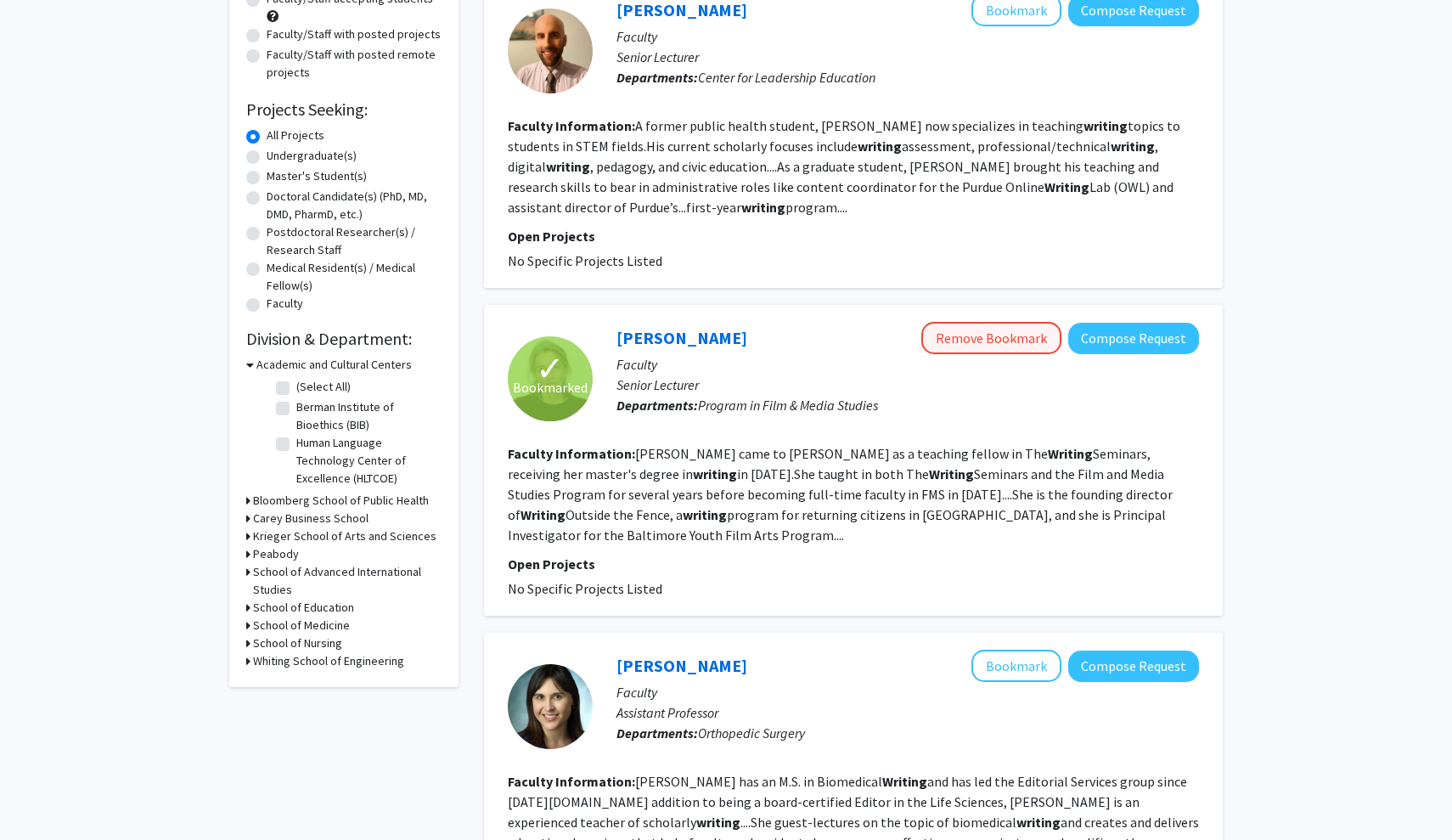
click at [715, 350] on button "Remove Bookmark" at bounding box center [991, 338] width 140 height 32
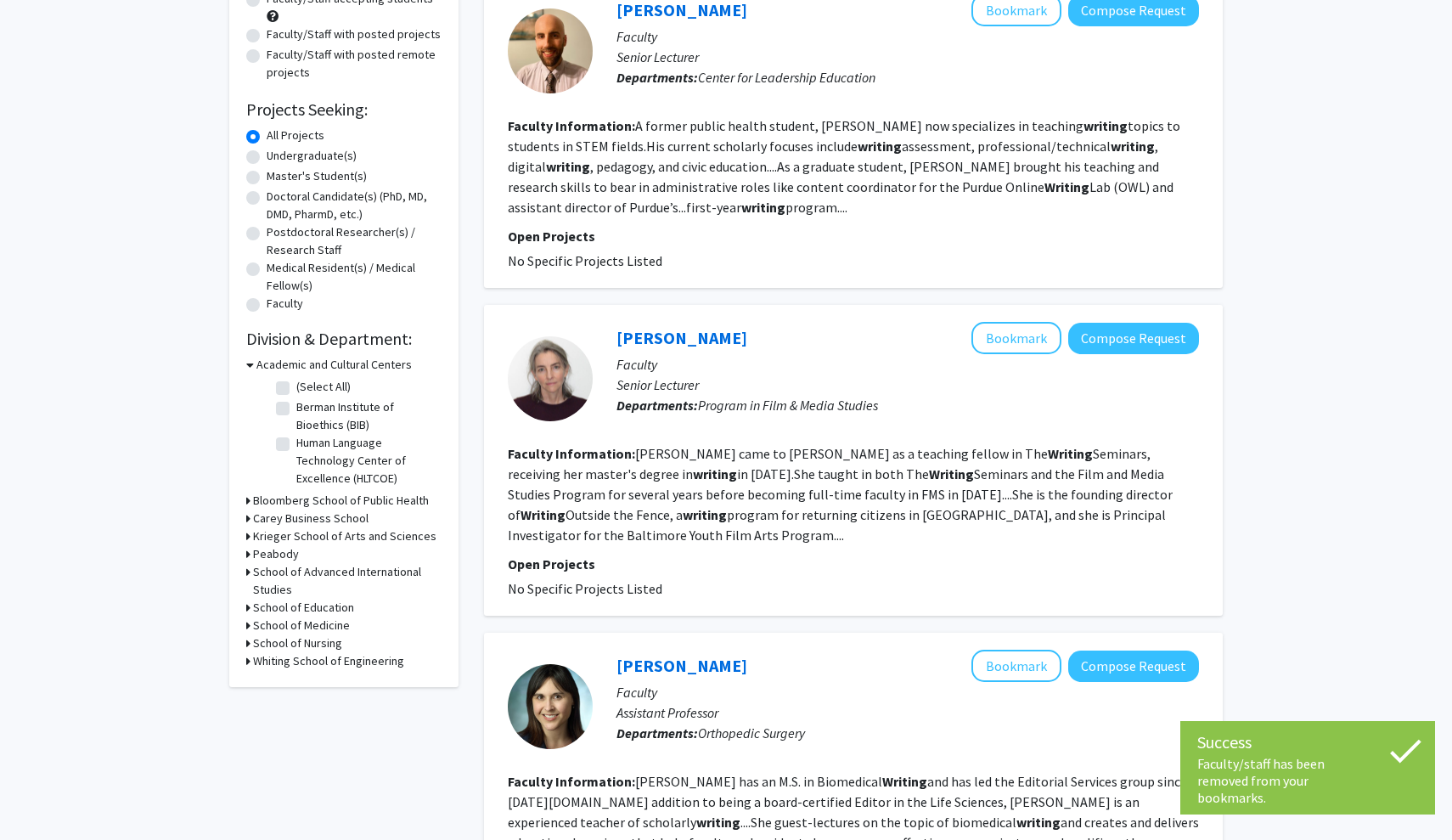
click at [314, 154] on label "Undergraduate(s)" at bounding box center [312, 155] width 90 height 18
click at [278, 154] on input "Undergraduate(s)" at bounding box center [272, 152] width 11 height 11
radio input "true"
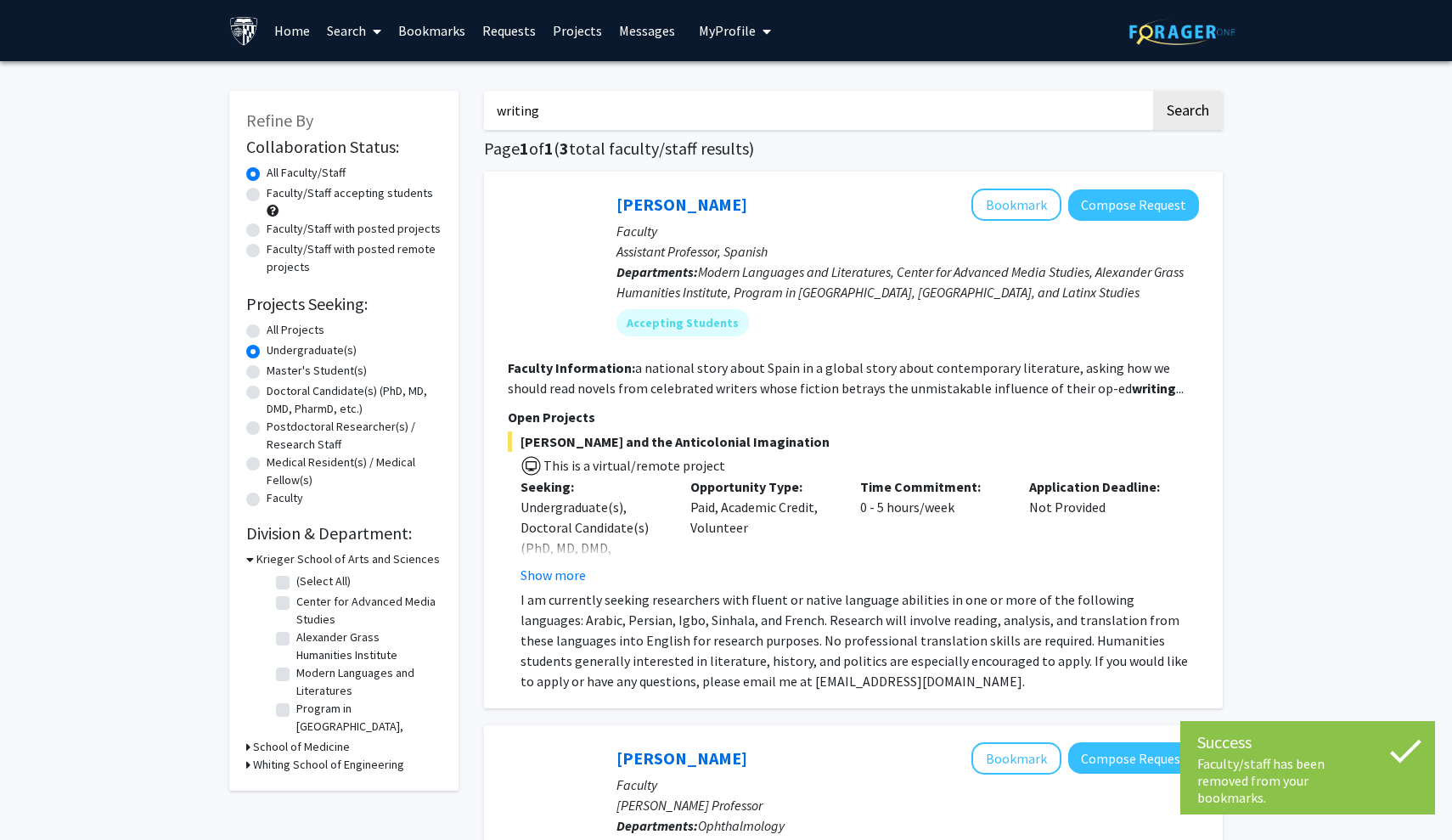
scroll to position [45, 0]
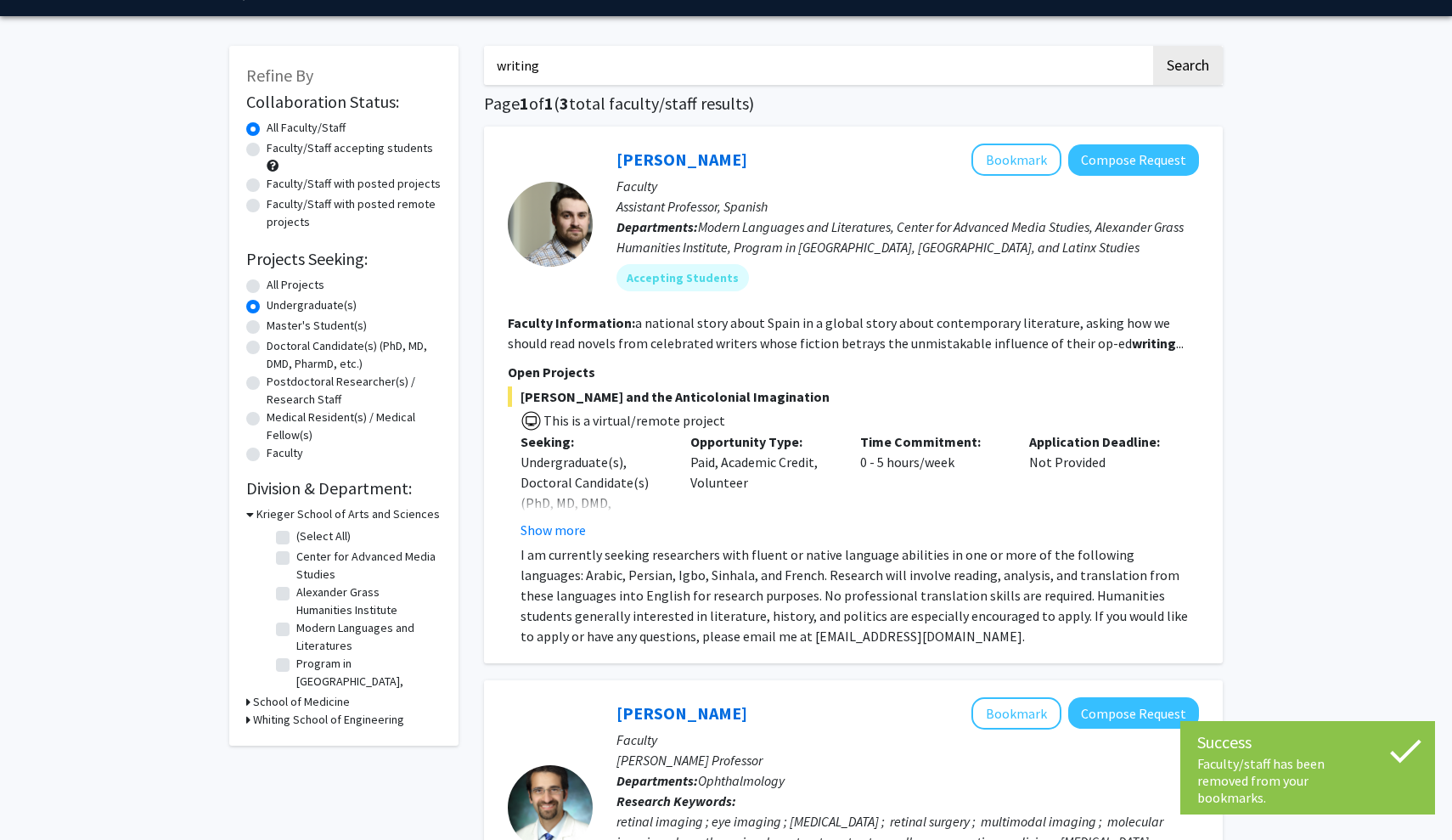
click at [277, 285] on label "All Projects" at bounding box center [296, 285] width 58 height 18
click at [277, 285] on input "All Projects" at bounding box center [272, 281] width 11 height 11
radio input "true"
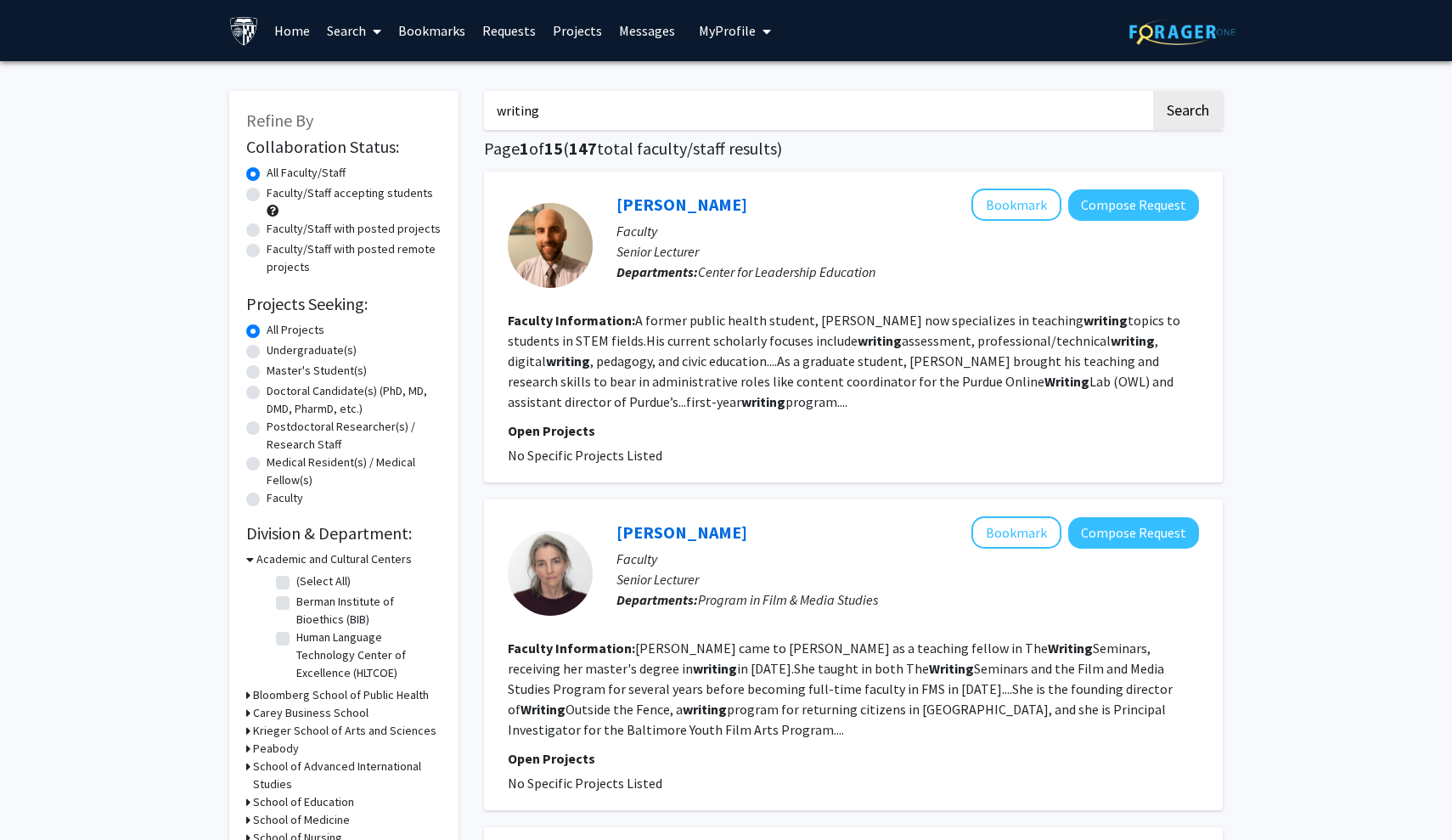
click at [331, 199] on label "Faculty/Staff accepting students" at bounding box center [349, 193] width 166 height 18
click at [278, 195] on input "Faculty/Staff accepting students" at bounding box center [272, 189] width 11 height 11
radio input "true"
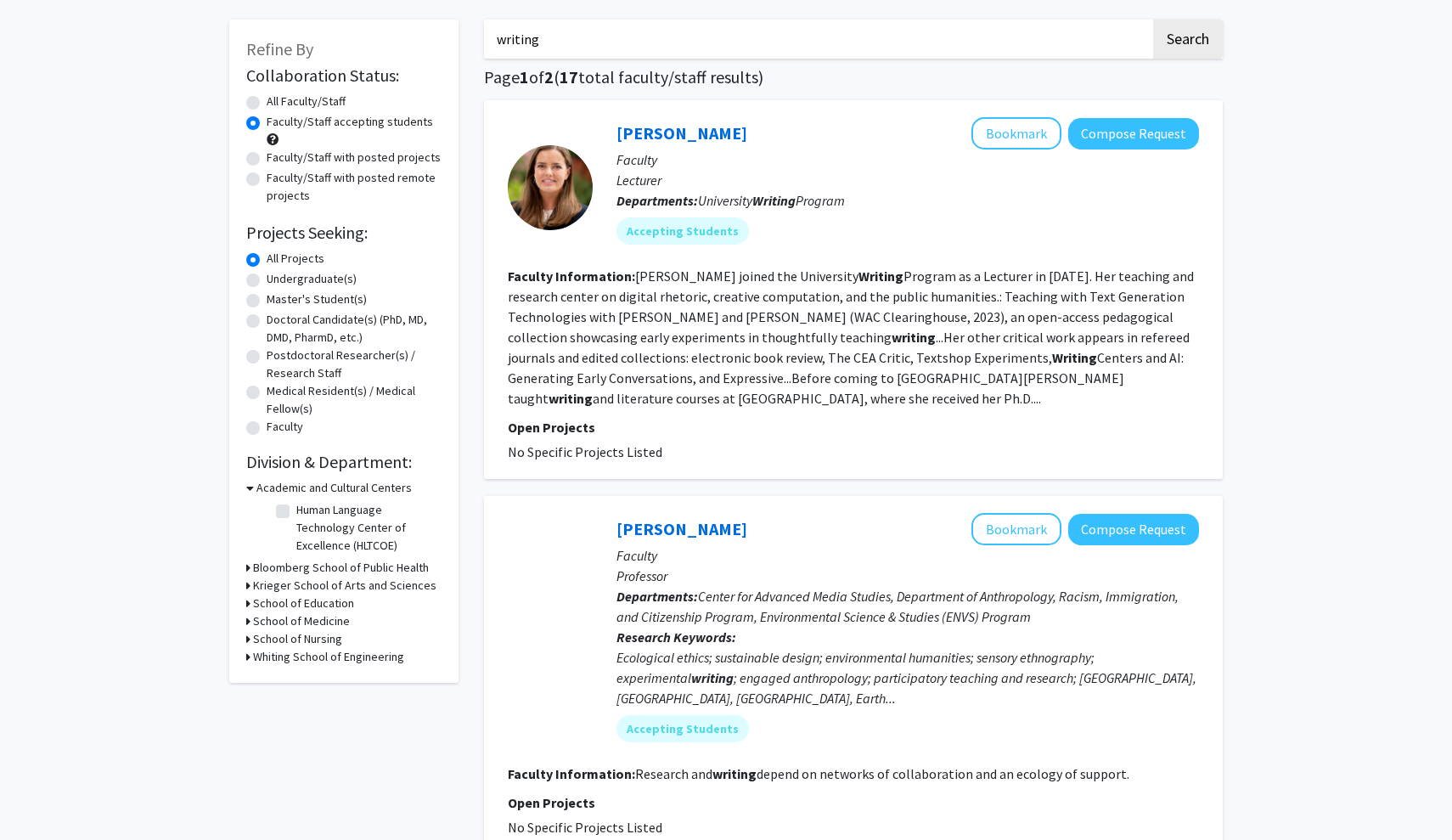
scroll to position [72, 0]
click at [354, 163] on label "Faculty/Staff with posted projects" at bounding box center [354, 157] width 174 height 18
click at [278, 159] on input "Faculty/Staff with posted projects" at bounding box center [272, 153] width 11 height 11
radio input "true"
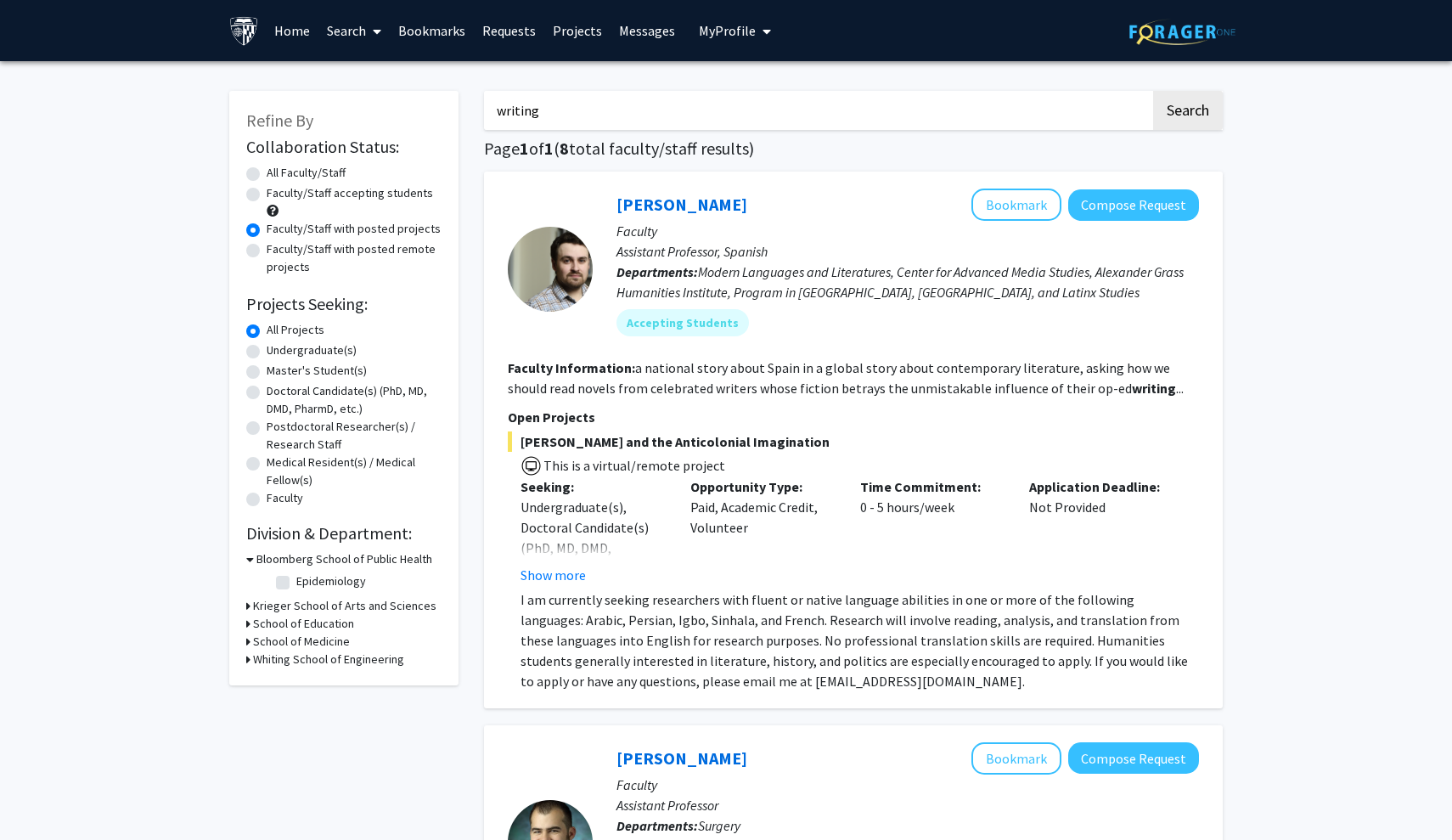
click at [650, 112] on input "writing" at bounding box center [817, 111] width 666 height 39
type input "writing seminars"
click at [715, 113] on button "Search" at bounding box center [1188, 111] width 70 height 39
radio input "true"
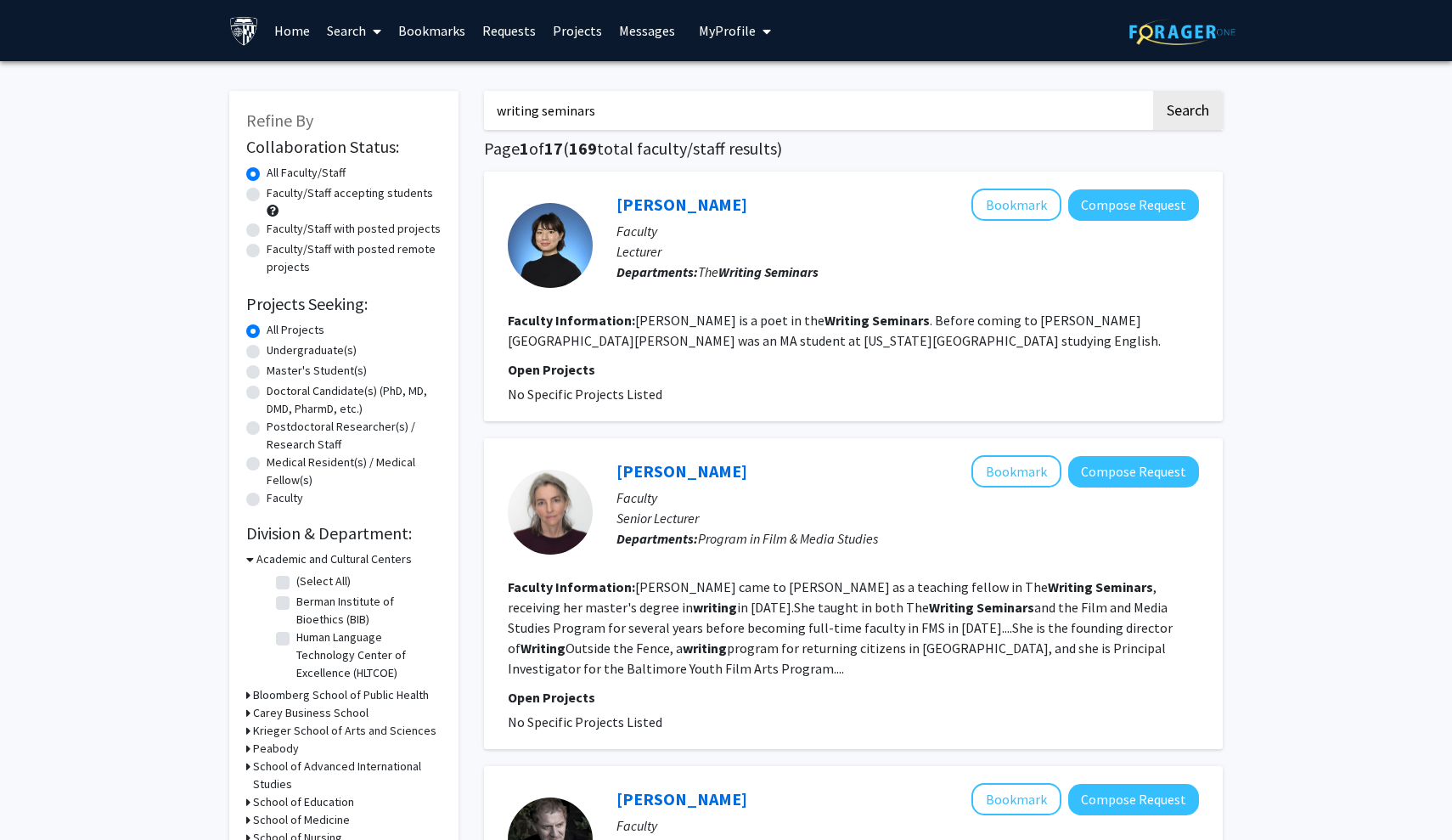
click at [348, 196] on label "Faculty/Staff accepting students" at bounding box center [349, 193] width 166 height 18
click at [278, 195] on input "Faculty/Staff accepting students" at bounding box center [272, 189] width 11 height 11
radio input "true"
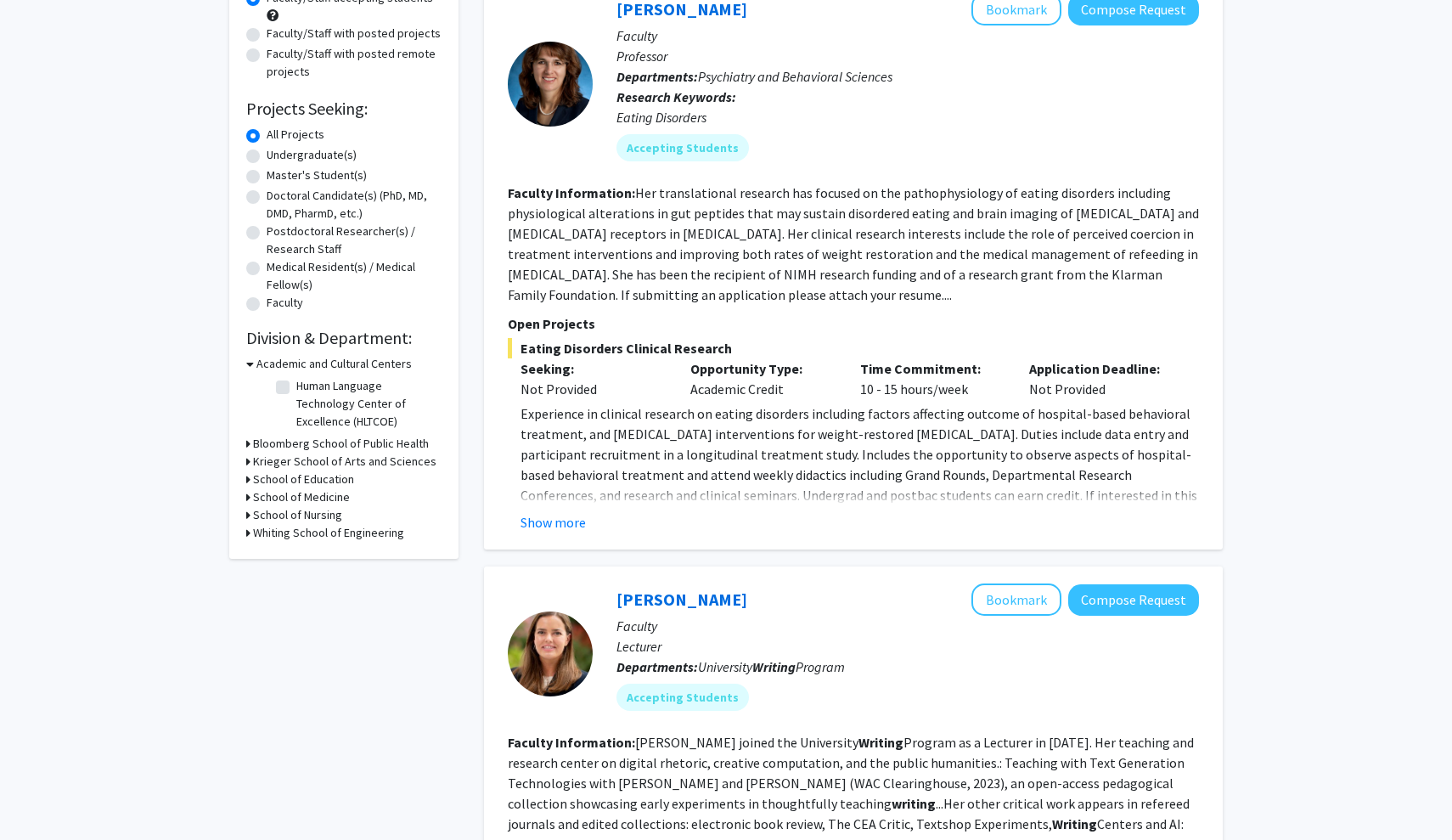
click at [566, 509] on fg-read-more "Experience in clinical research on eating disorders including factors affecting…" at bounding box center [853, 467] width 691 height 129
click at [568, 529] on button "Show more" at bounding box center [553, 522] width 66 height 20
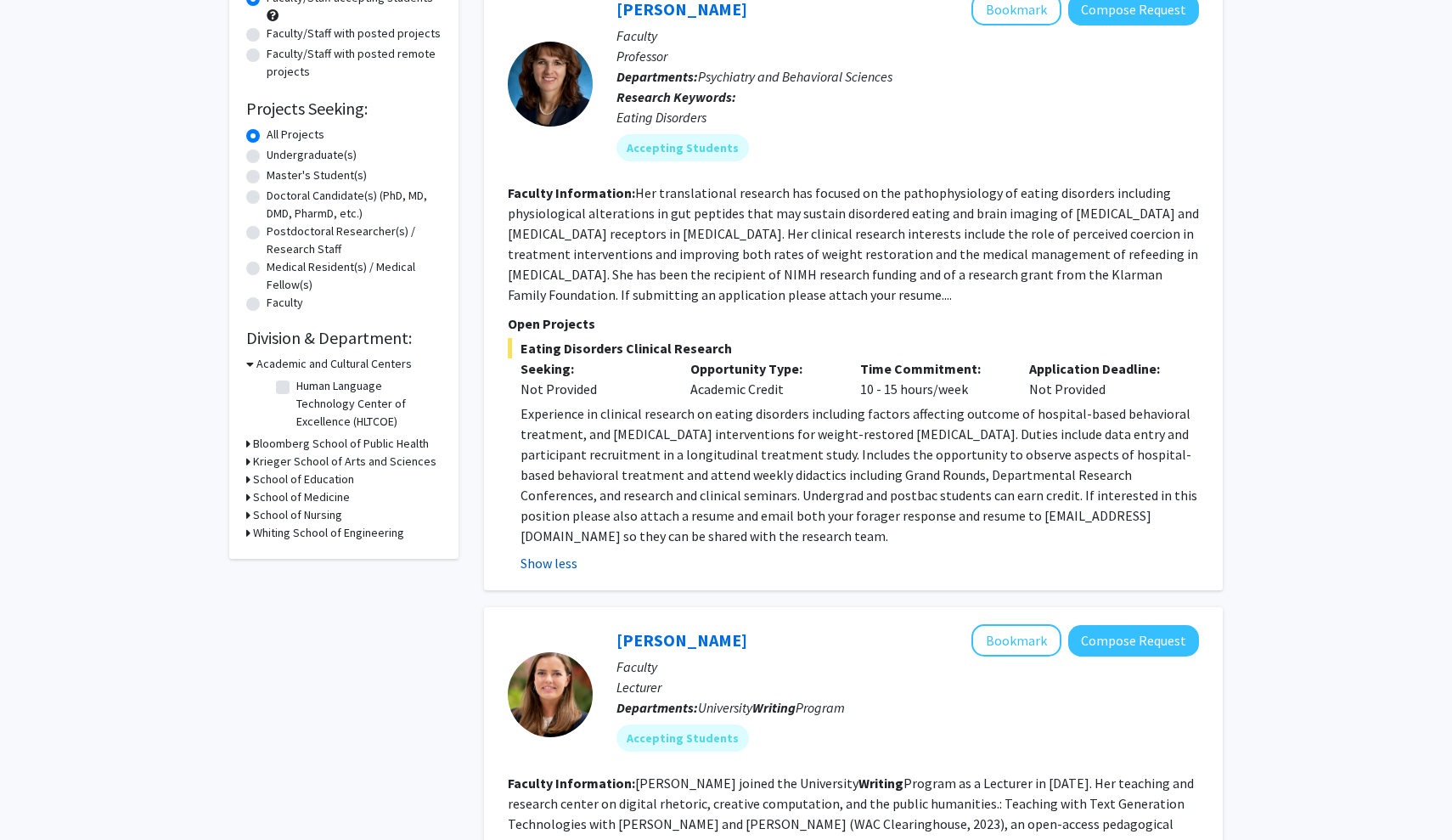
click at [570, 567] on button "Show less" at bounding box center [549, 563] width 57 height 20
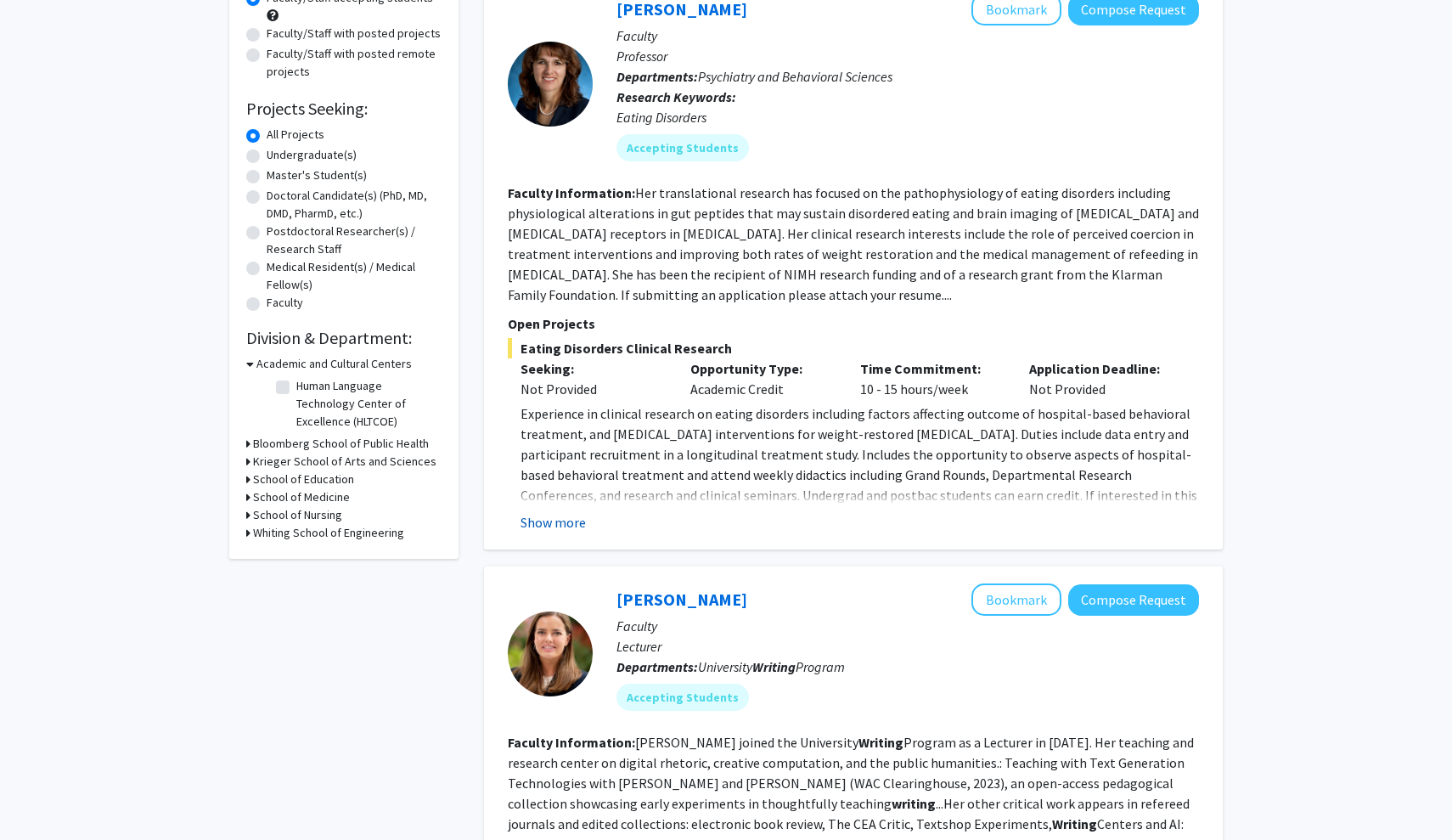
click at [568, 519] on button "Show more" at bounding box center [553, 522] width 66 height 20
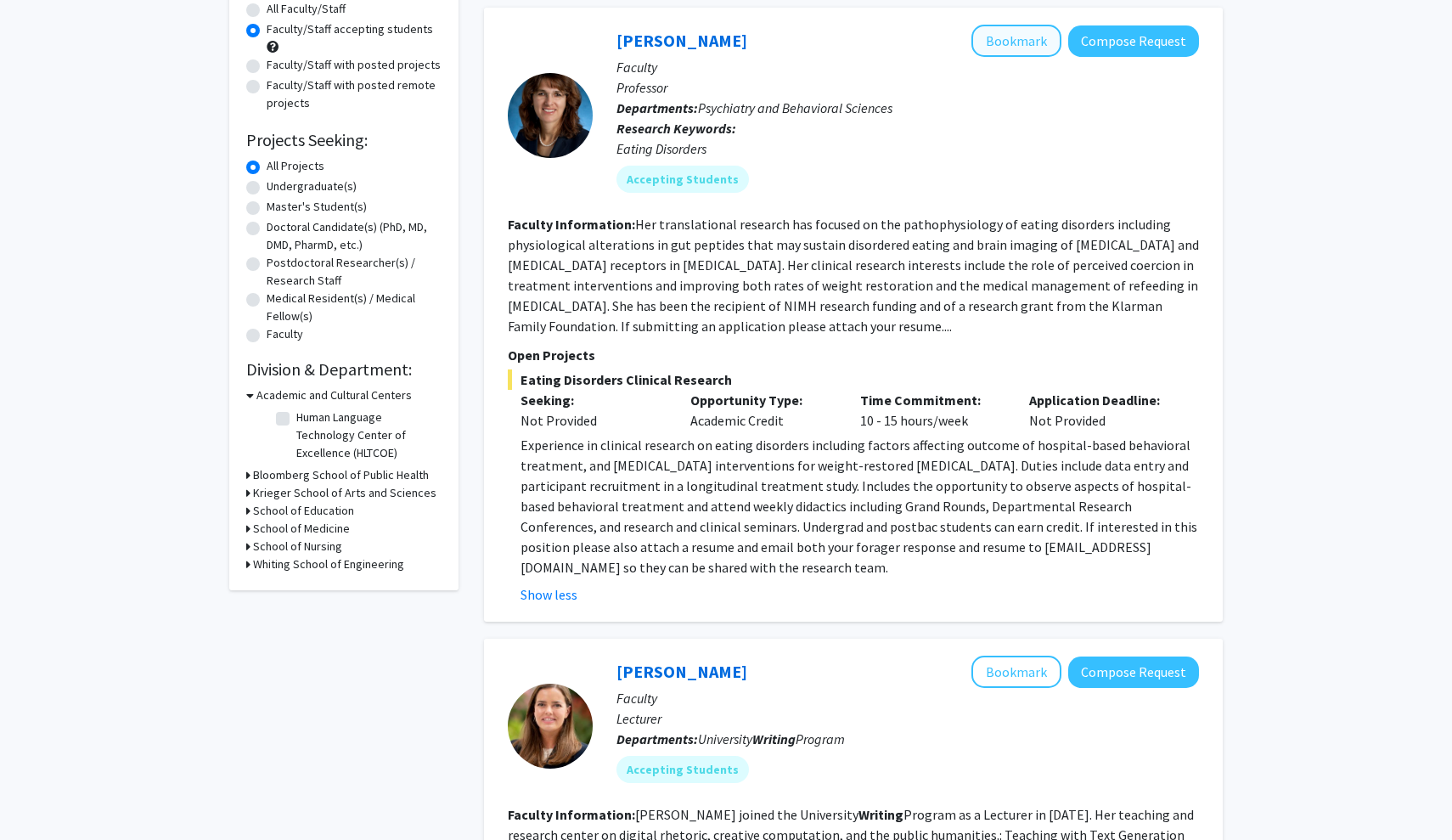
click at [715, 43] on button "Bookmark" at bounding box center [1017, 41] width 90 height 32
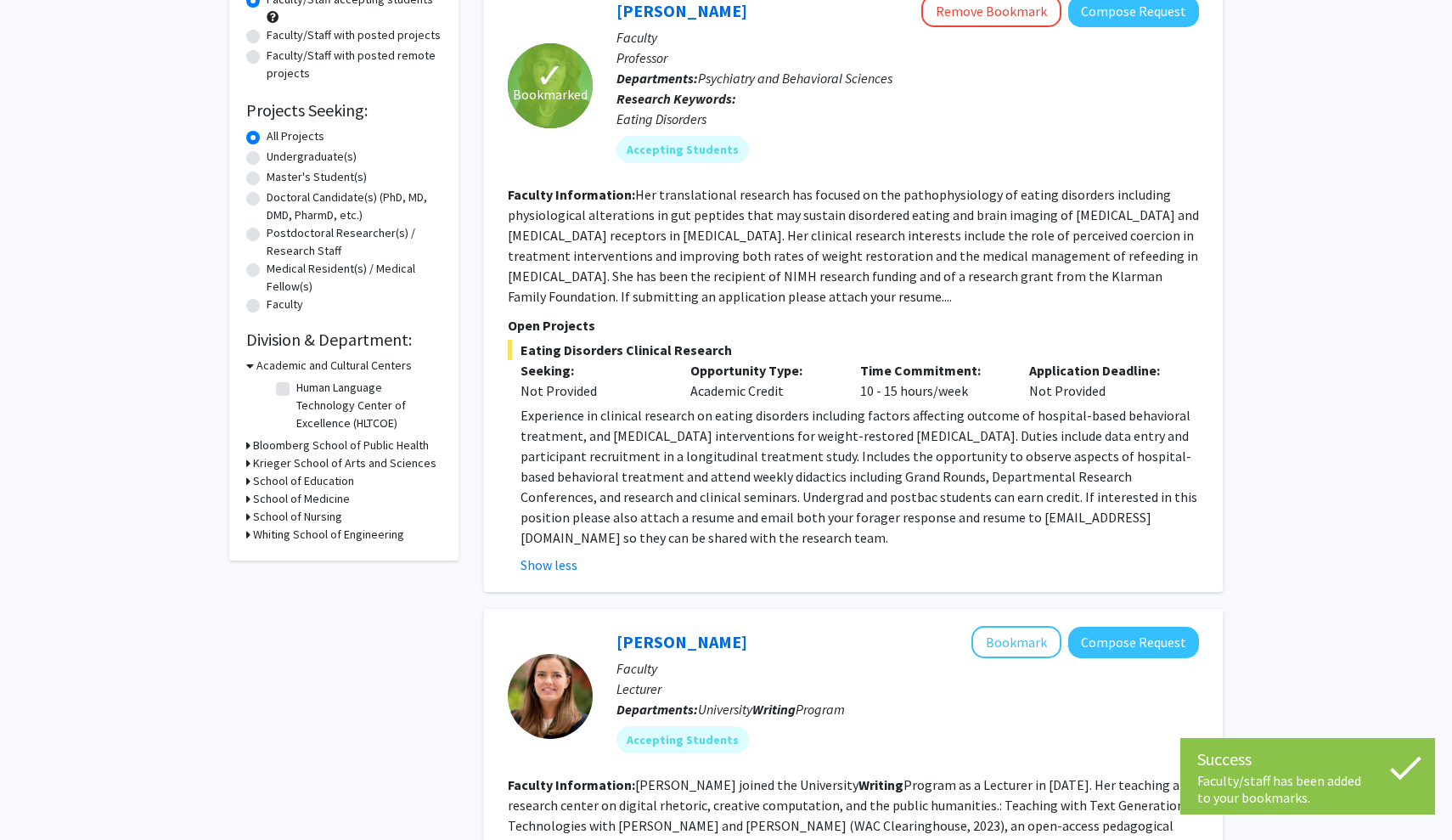
drag, startPoint x: 821, startPoint y: 400, endPoint x: 867, endPoint y: 531, distance: 138.8
click at [715, 528] on div "Eating Disorders Clinical Research Seeking: Not Provided Opportunity Type: Acad…" at bounding box center [853, 457] width 691 height 235
click at [715, 531] on p "Experience in clinical research on eating disorders including factors affecting…" at bounding box center [860, 475] width 678 height 142
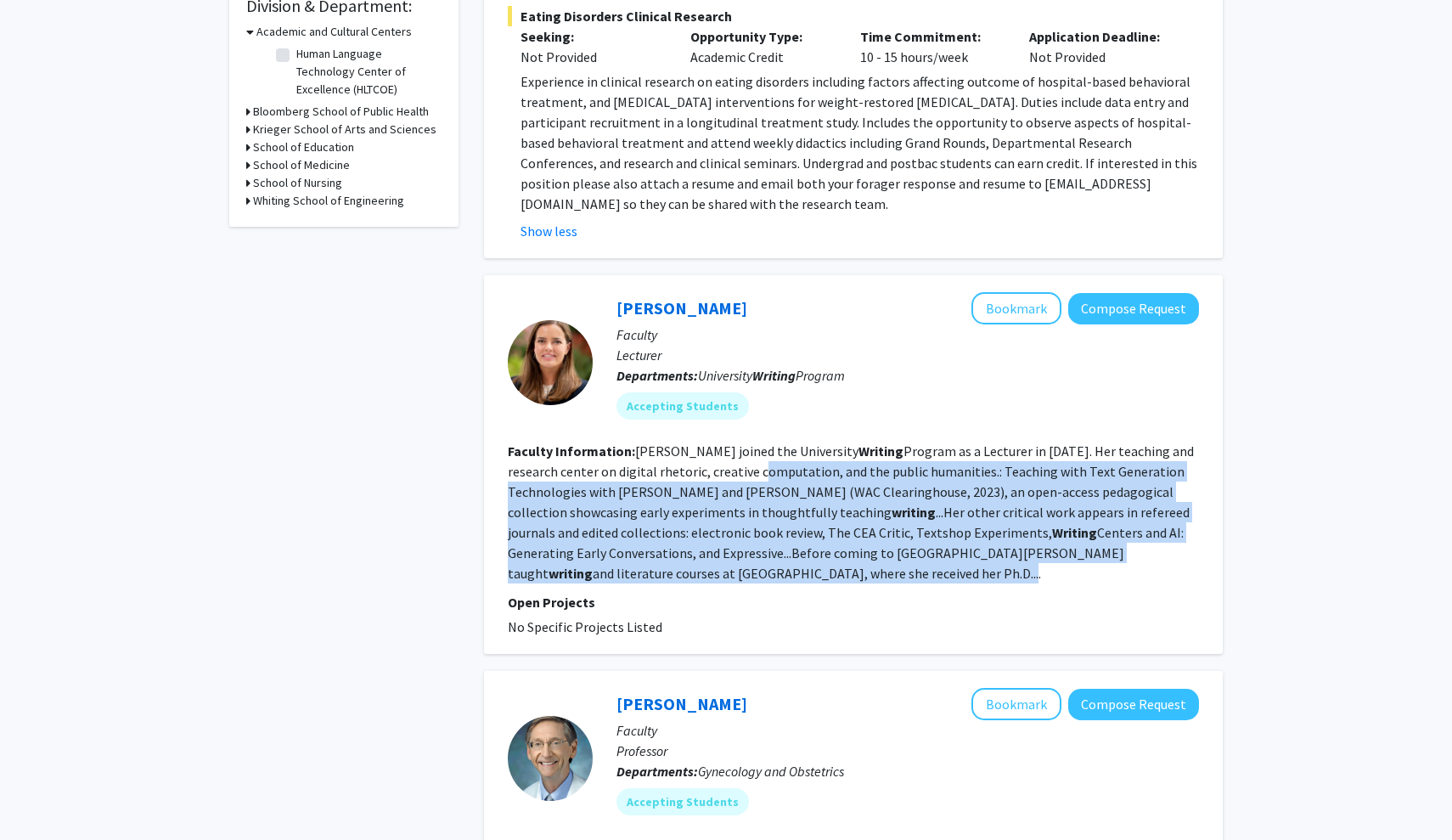
drag, startPoint x: 766, startPoint y: 469, endPoint x: 797, endPoint y: 590, distance: 124.9
click at [715, 586] on fg-search-faculty "Carly Schnitzler Bookmark Compose Request Faculty Lecturer Departments: Univers…" at bounding box center [853, 464] width 691 height 345
click at [715, 590] on fg-search-faculty "Carly Schnitzler Bookmark Compose Request Faculty Lecturer Departments: Univers…" at bounding box center [853, 464] width 691 height 345
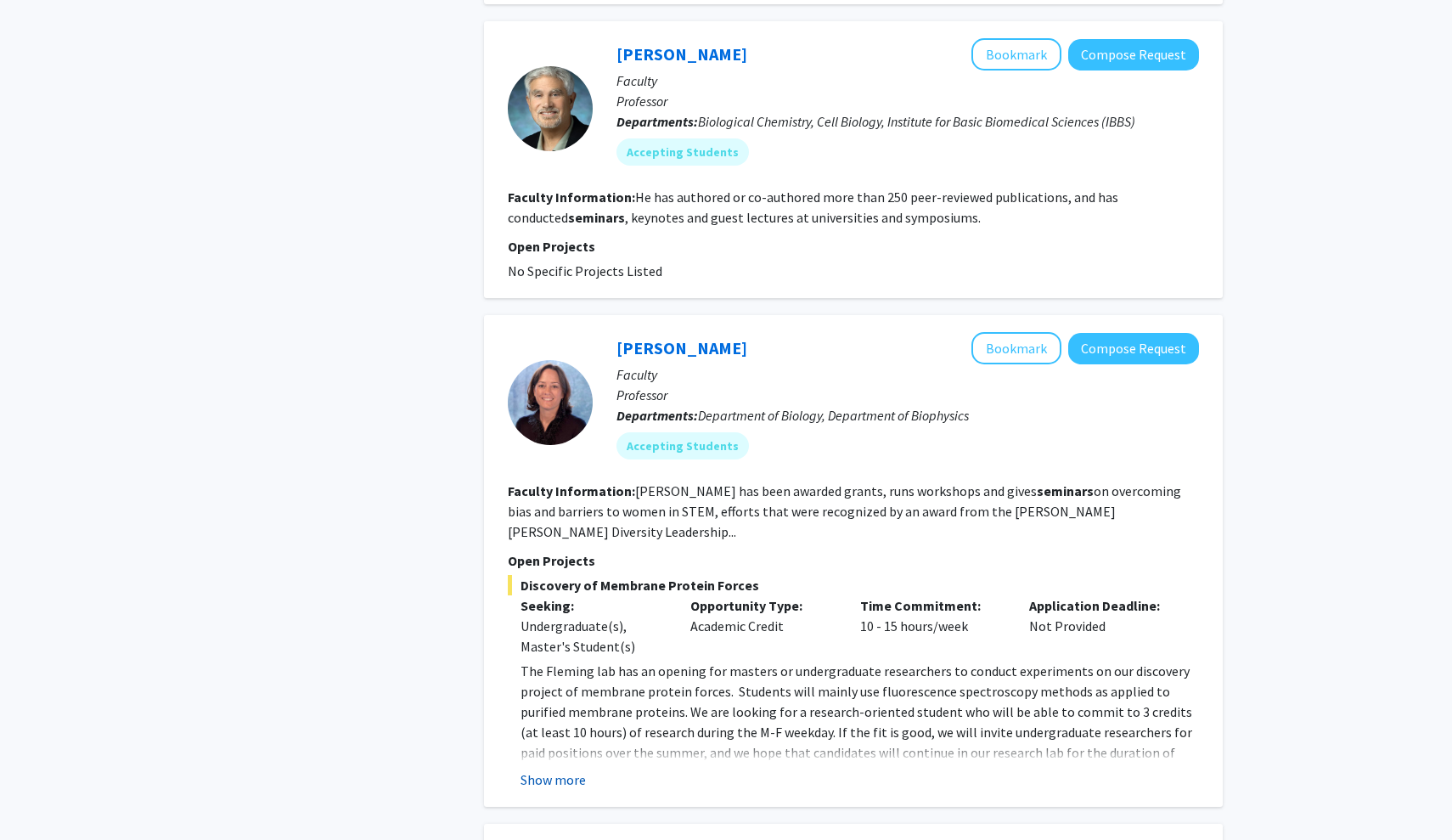
click at [576, 769] on button "Show more" at bounding box center [553, 780] width 66 height 20
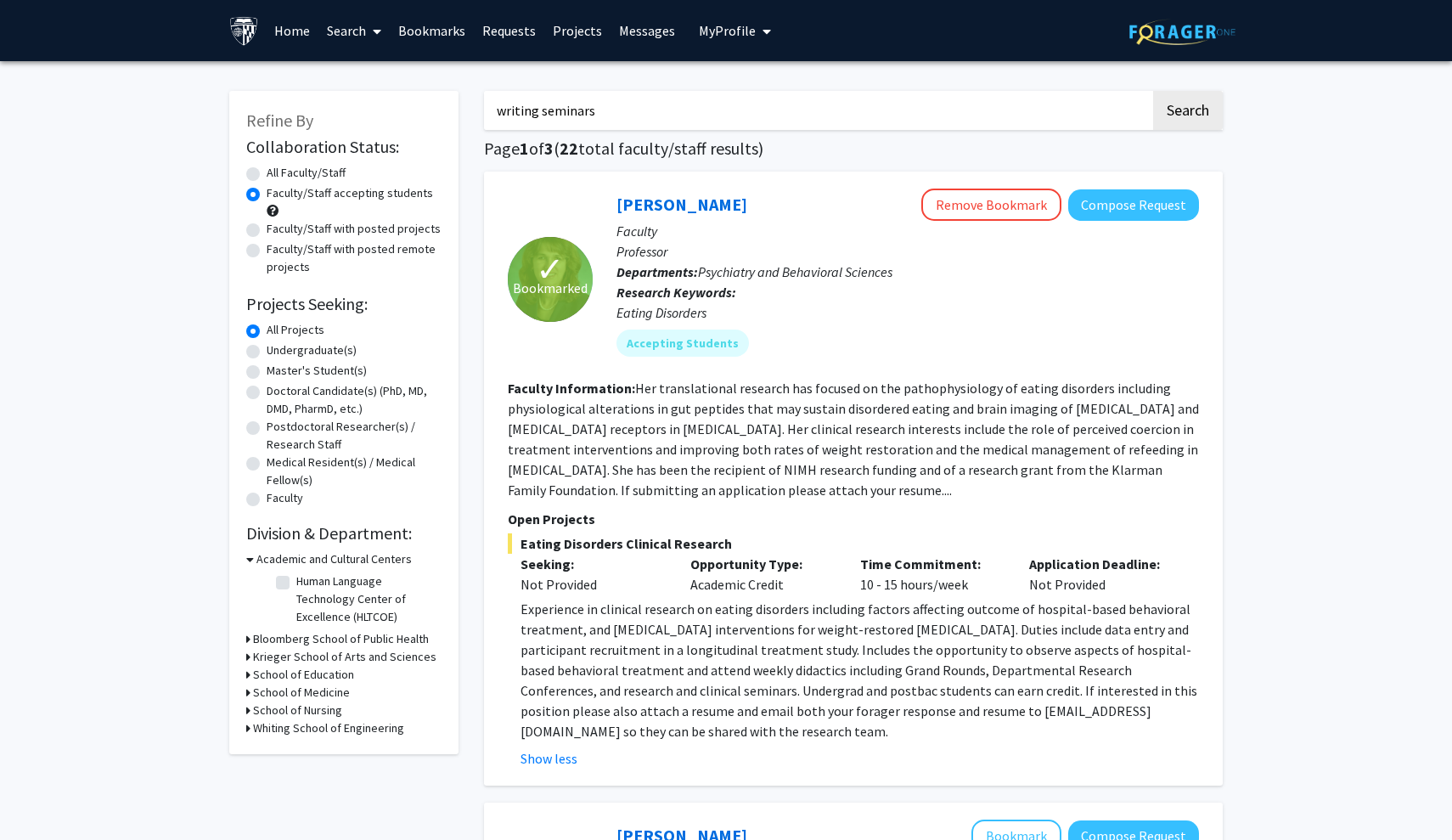
drag, startPoint x: 637, startPoint y: 121, endPoint x: 399, endPoint y: 66, distance: 244.3
type input "ALS"
click at [715, 113] on button "Search" at bounding box center [1188, 111] width 70 height 39
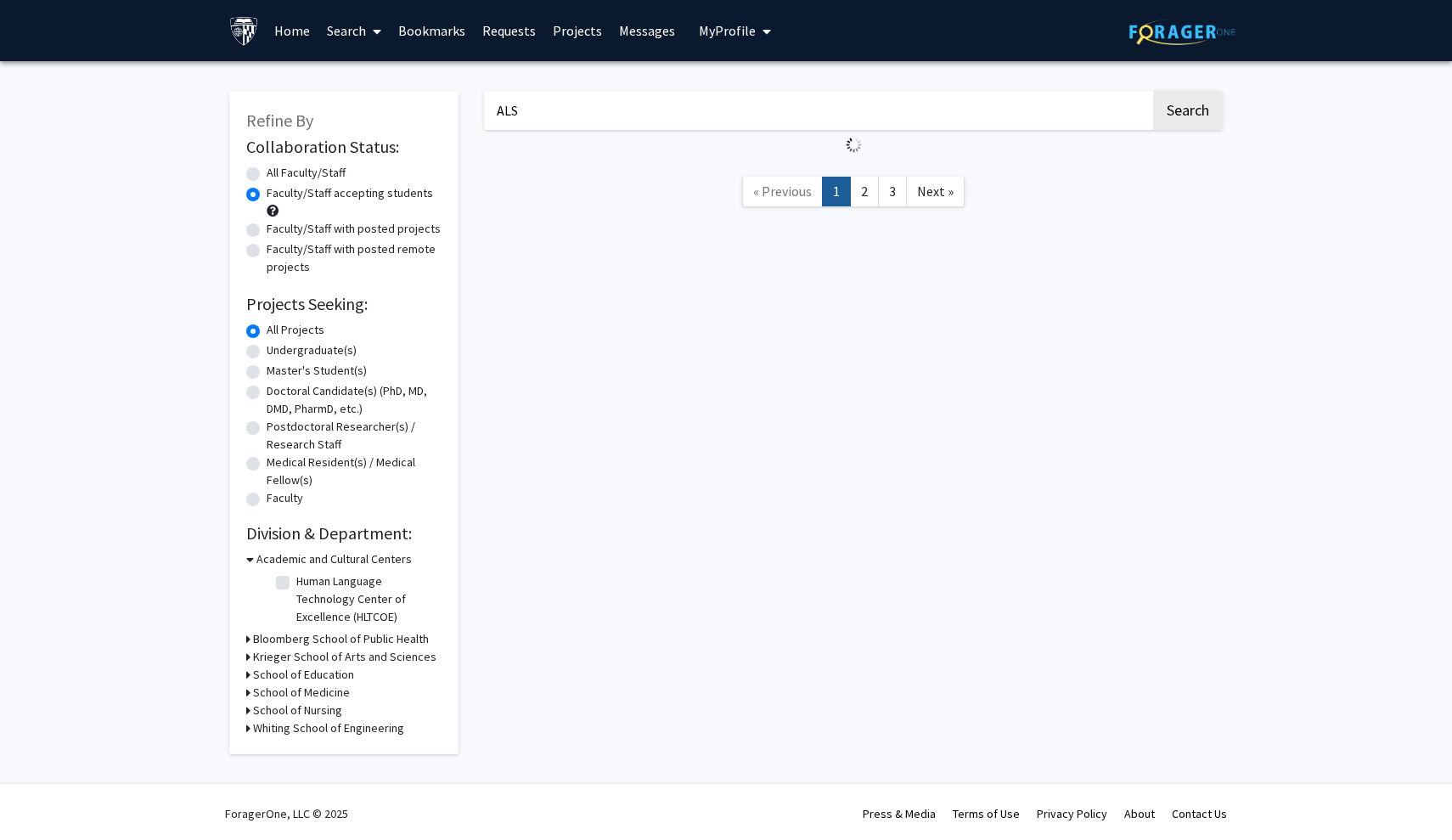
radio input "true"
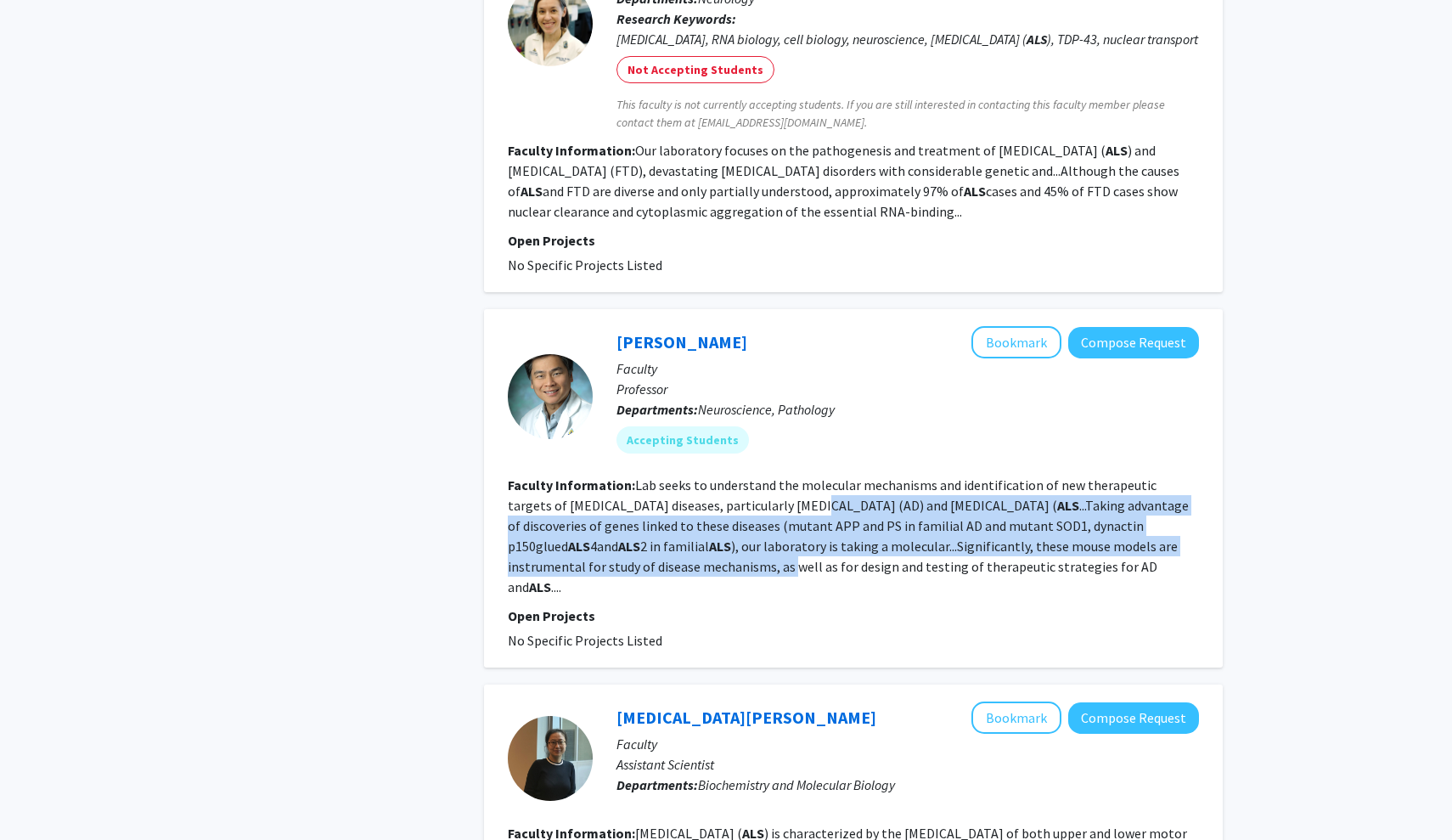
drag, startPoint x: 753, startPoint y: 464, endPoint x: 796, endPoint y: 534, distance: 82.2
click at [715, 534] on fg-read-more "Lab seeks to understand the molecular mechanisms and identification of new ther…" at bounding box center [848, 536] width 681 height 119
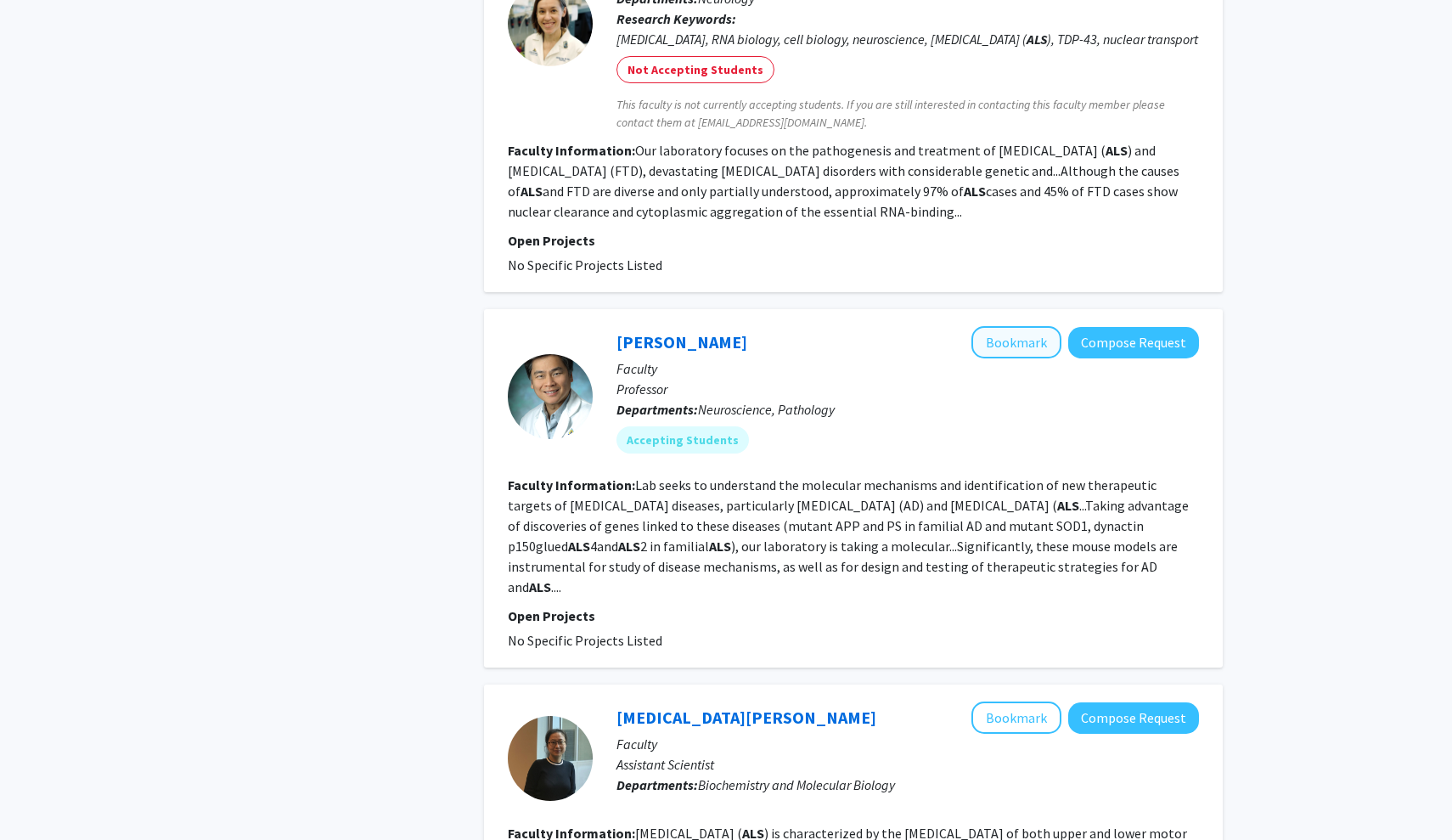
click at [715, 326] on button "Bookmark" at bounding box center [1017, 342] width 90 height 32
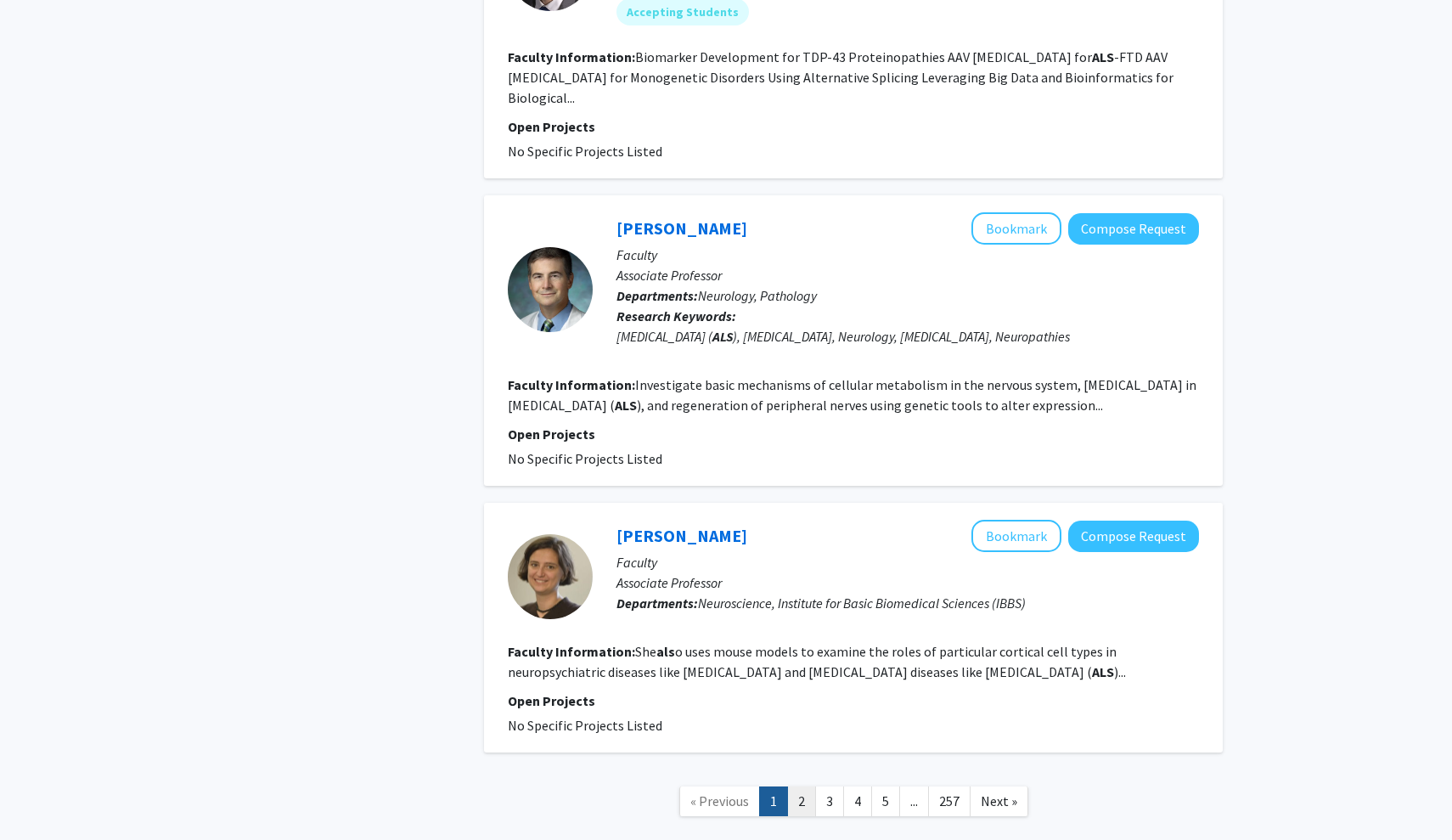
click at [715, 773] on link "2" at bounding box center [802, 801] width 29 height 30
